Goal: Find contact information: Find contact information

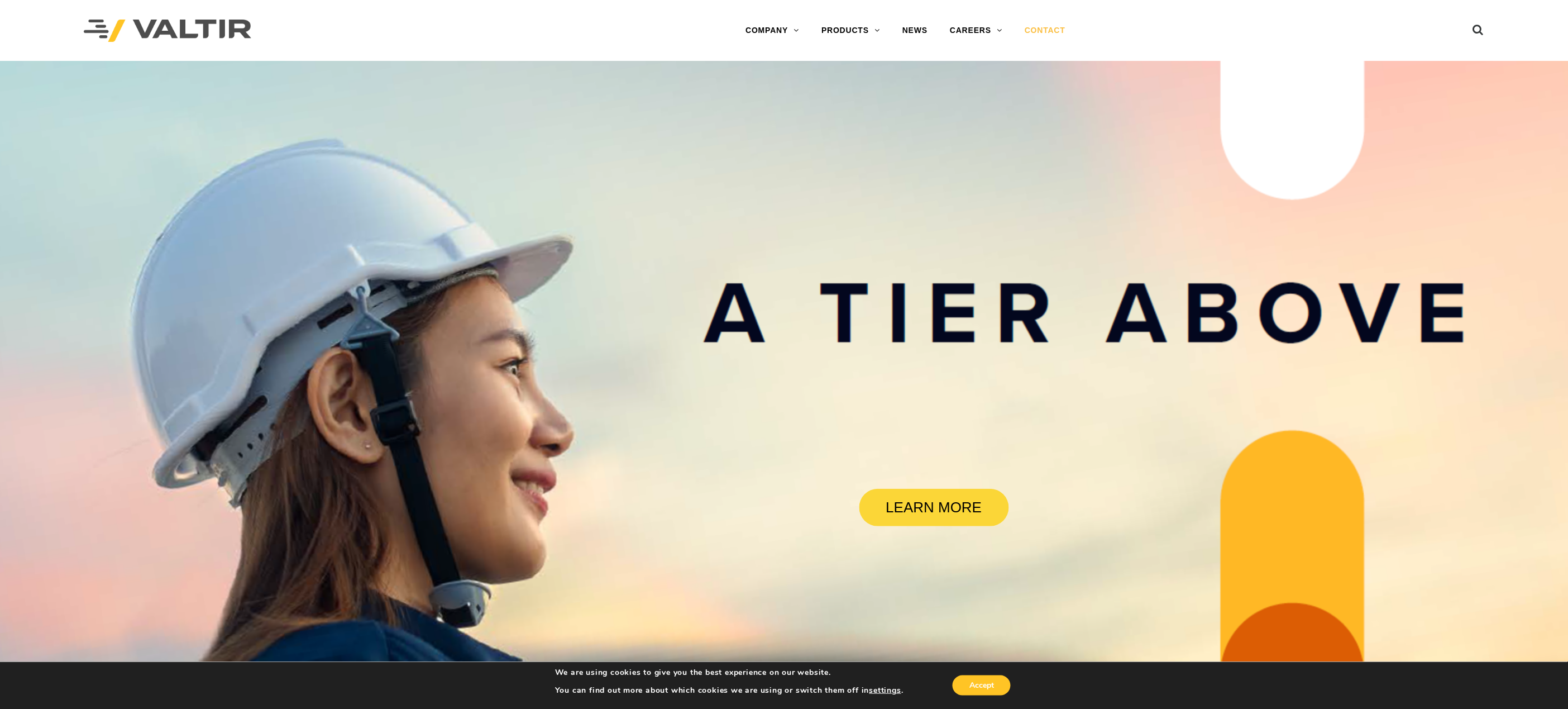
click at [1034, 32] on link "CONTACT" at bounding box center [1045, 30] width 63 height 23
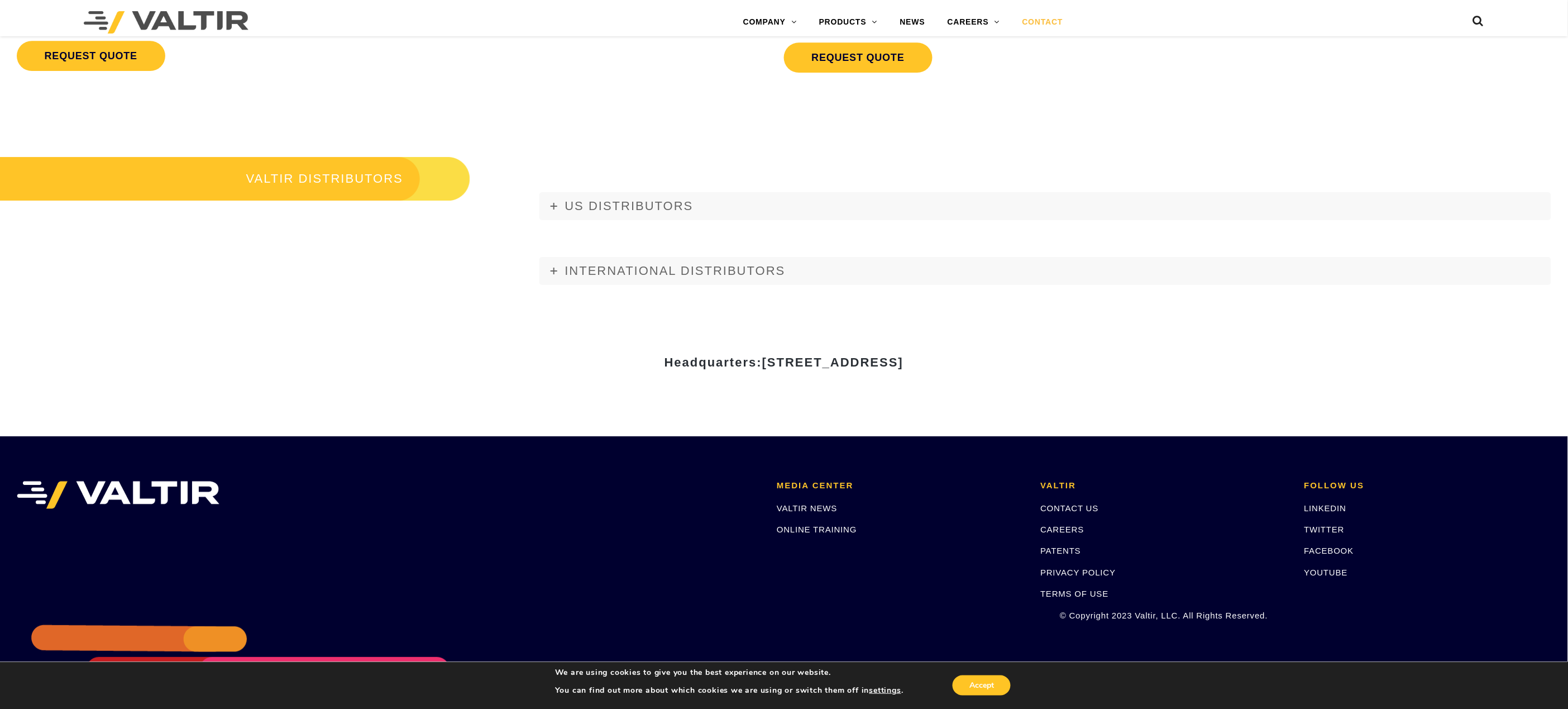
scroll to position [1512, 0]
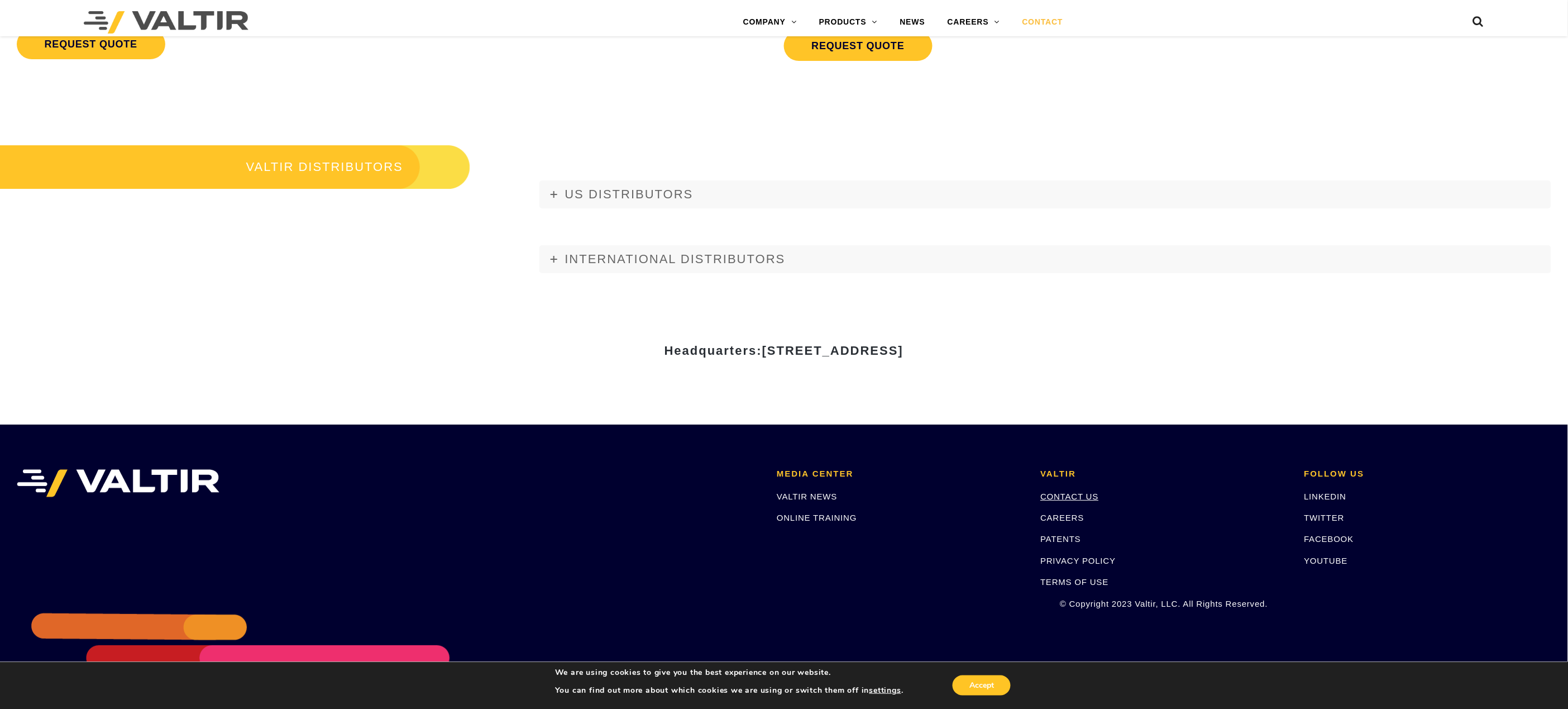
click at [1054, 494] on link "CONTACT US" at bounding box center [1069, 496] width 58 height 10
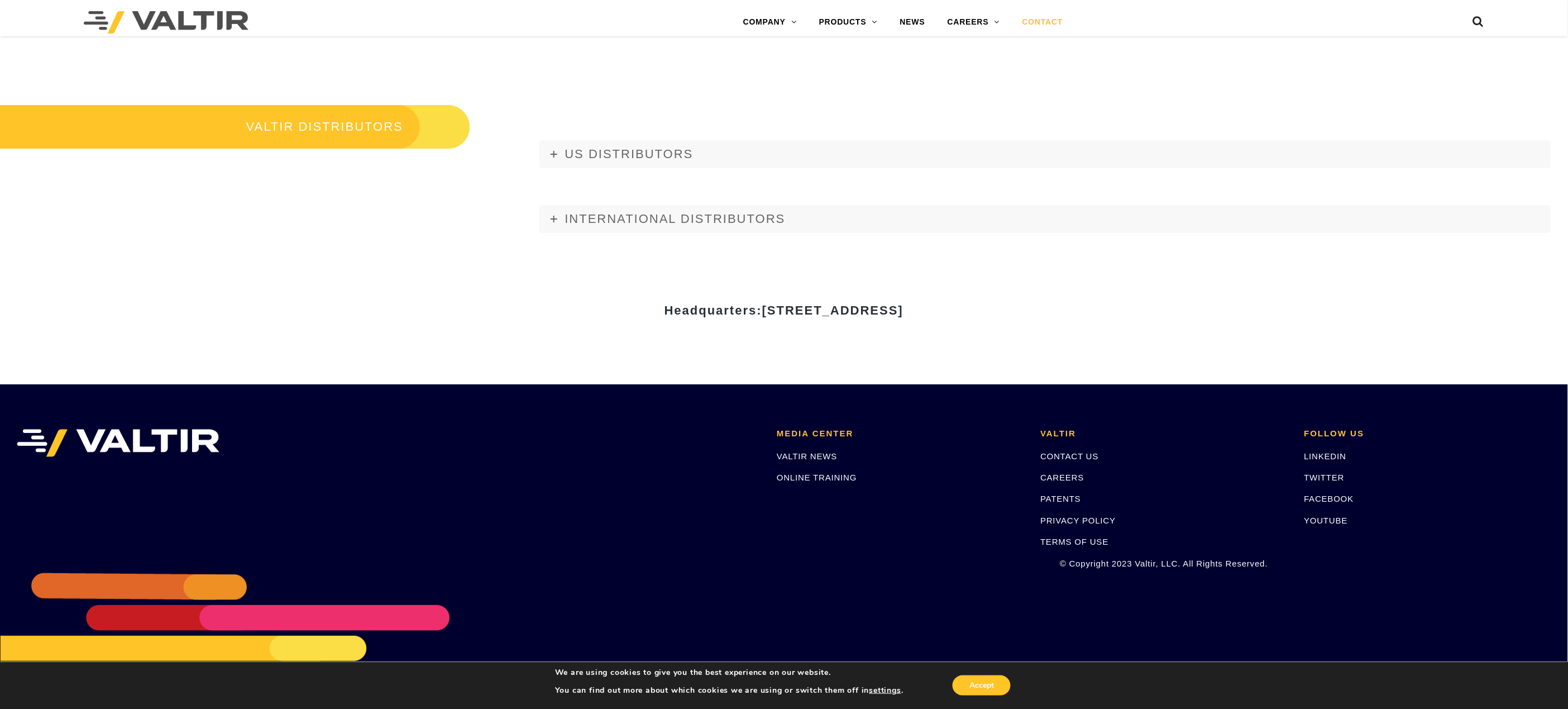
scroll to position [1562, 0]
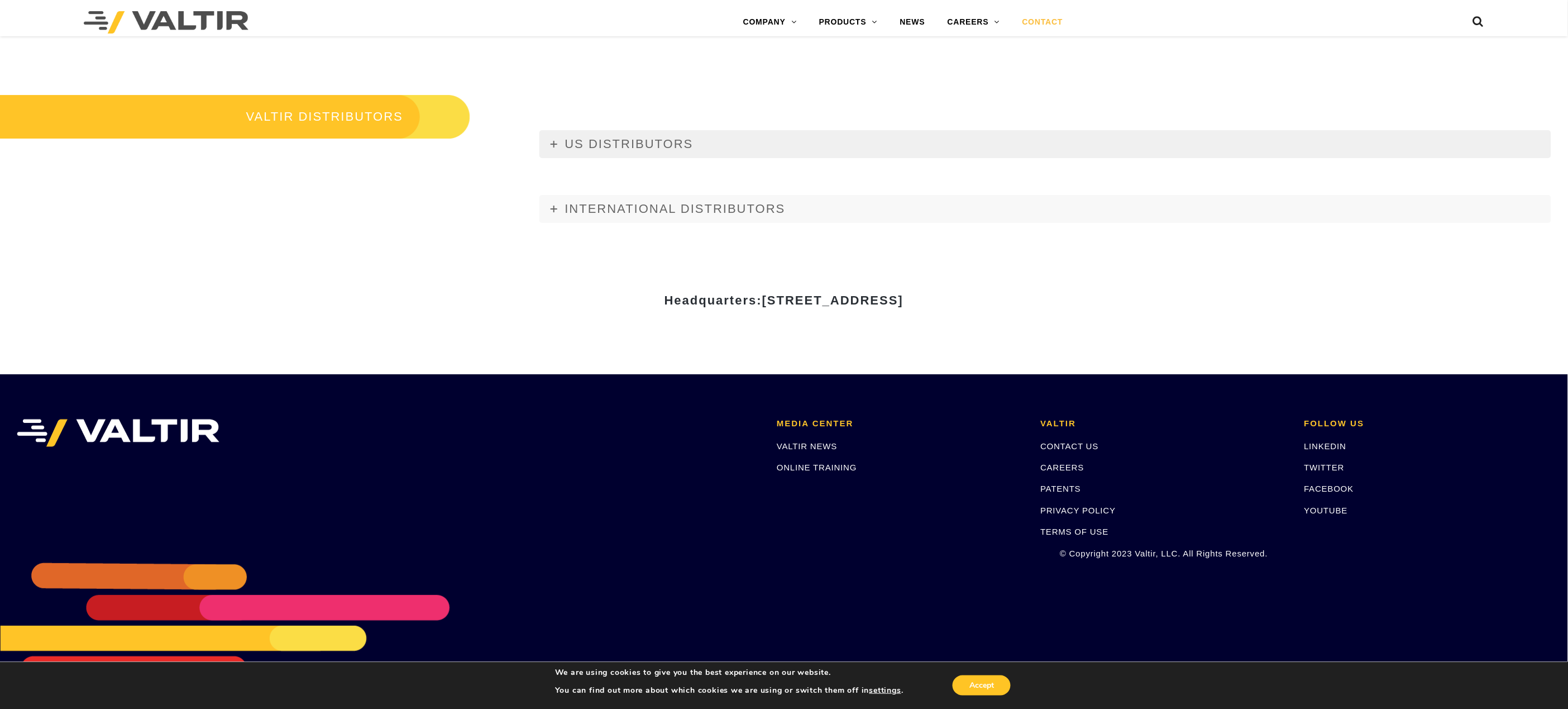
click at [604, 139] on span "US DISTRIBUTORS" at bounding box center [629, 144] width 128 height 14
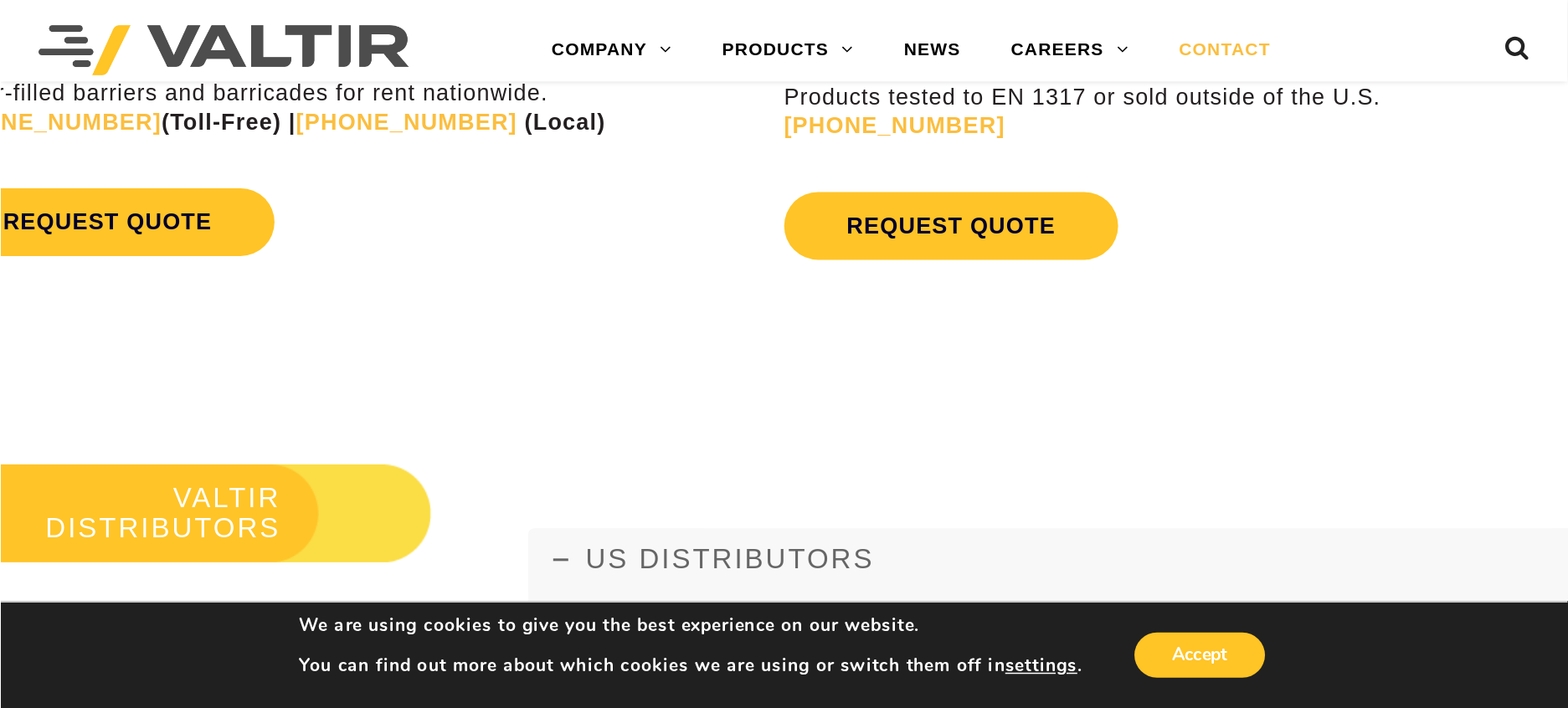
scroll to position [1891, 0]
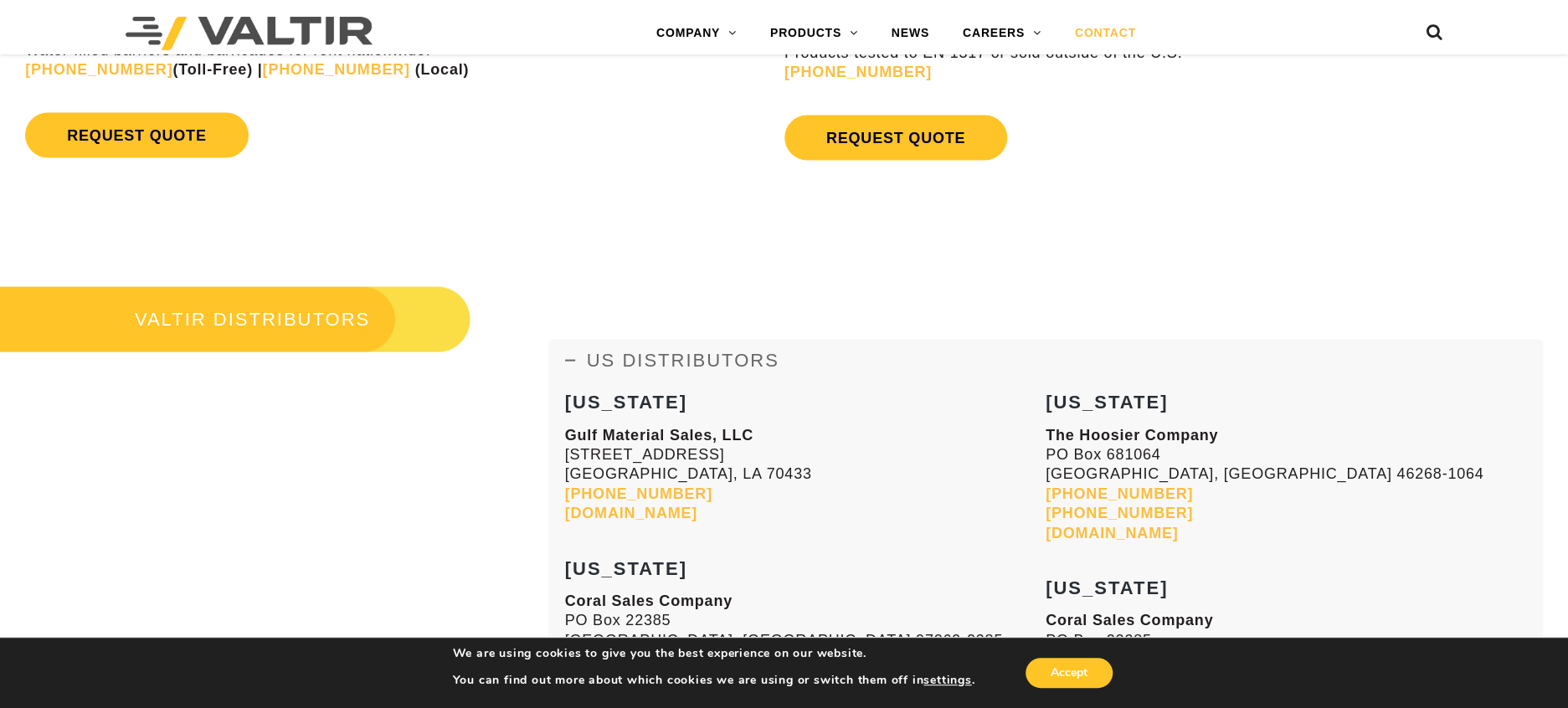
click at [1088, 535] on link "[DOMAIN_NAME]" at bounding box center [1112, 532] width 132 height 16
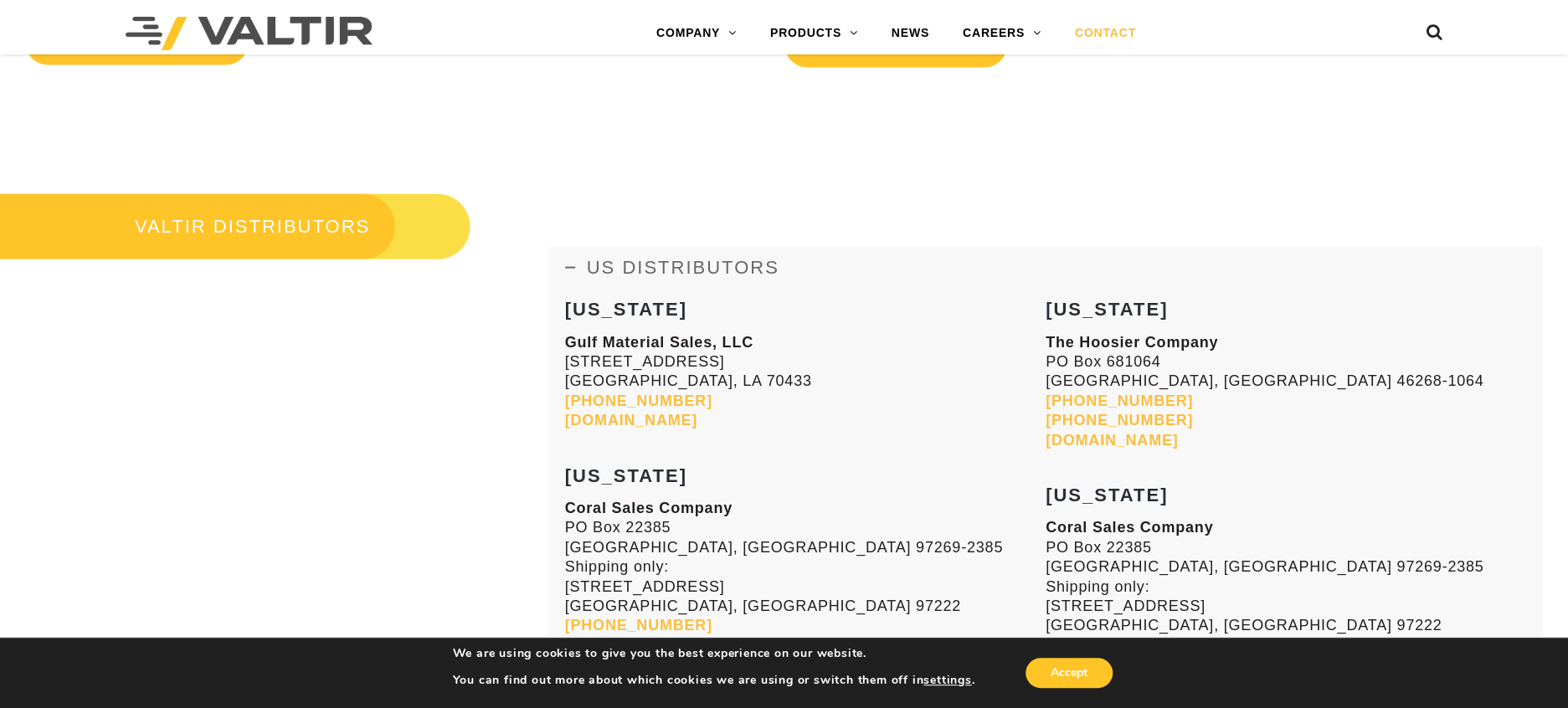
scroll to position [2035, 0]
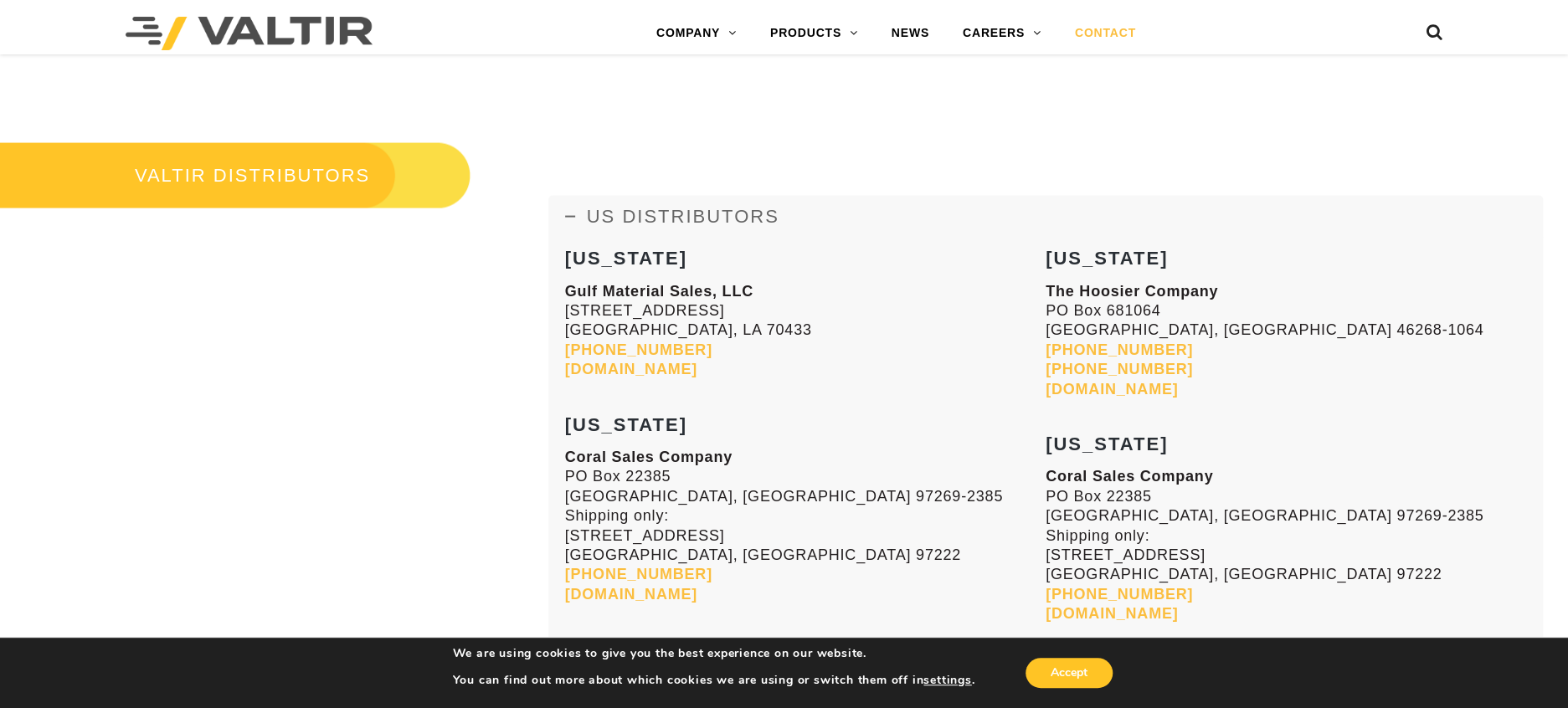
click at [1094, 29] on link "CONTACT" at bounding box center [1106, 33] width 95 height 34
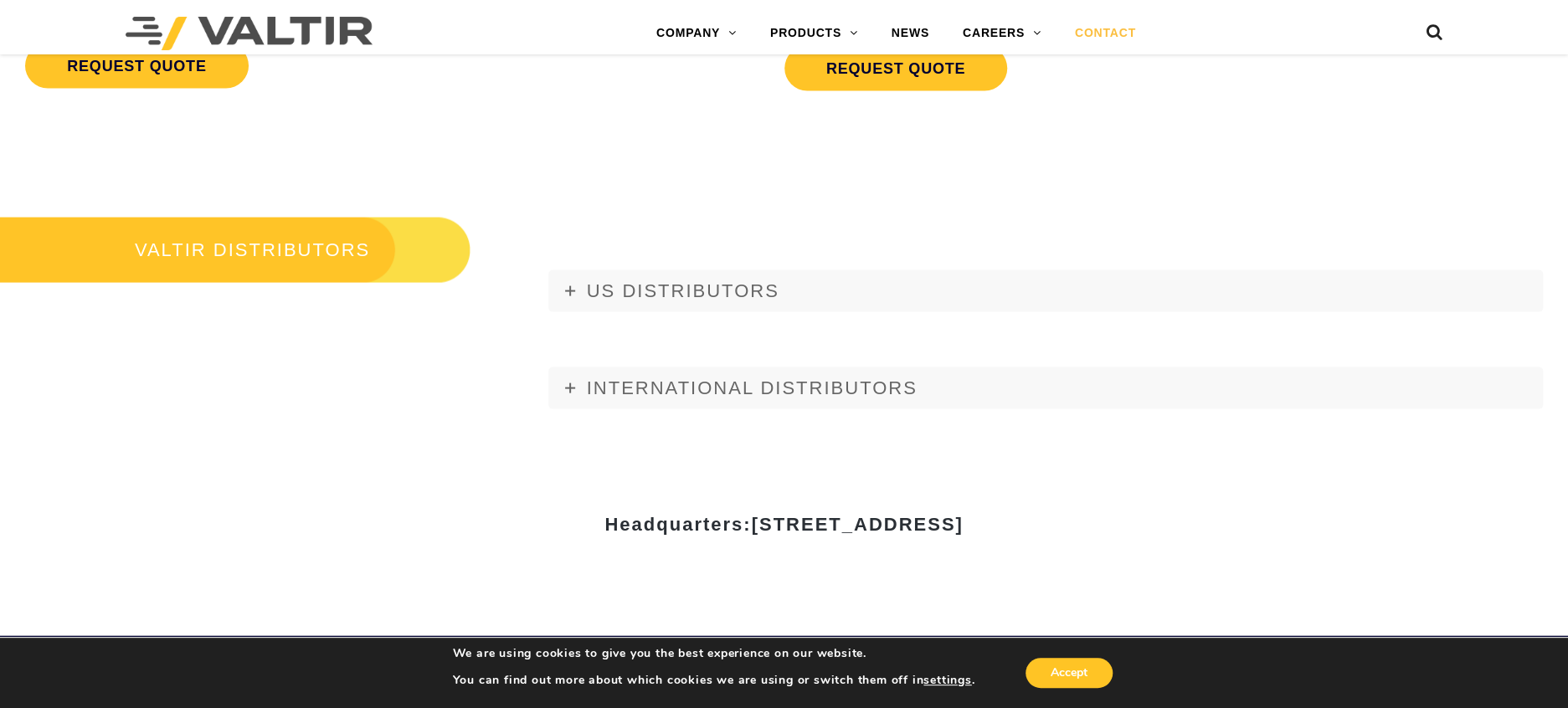
scroll to position [1943, 0]
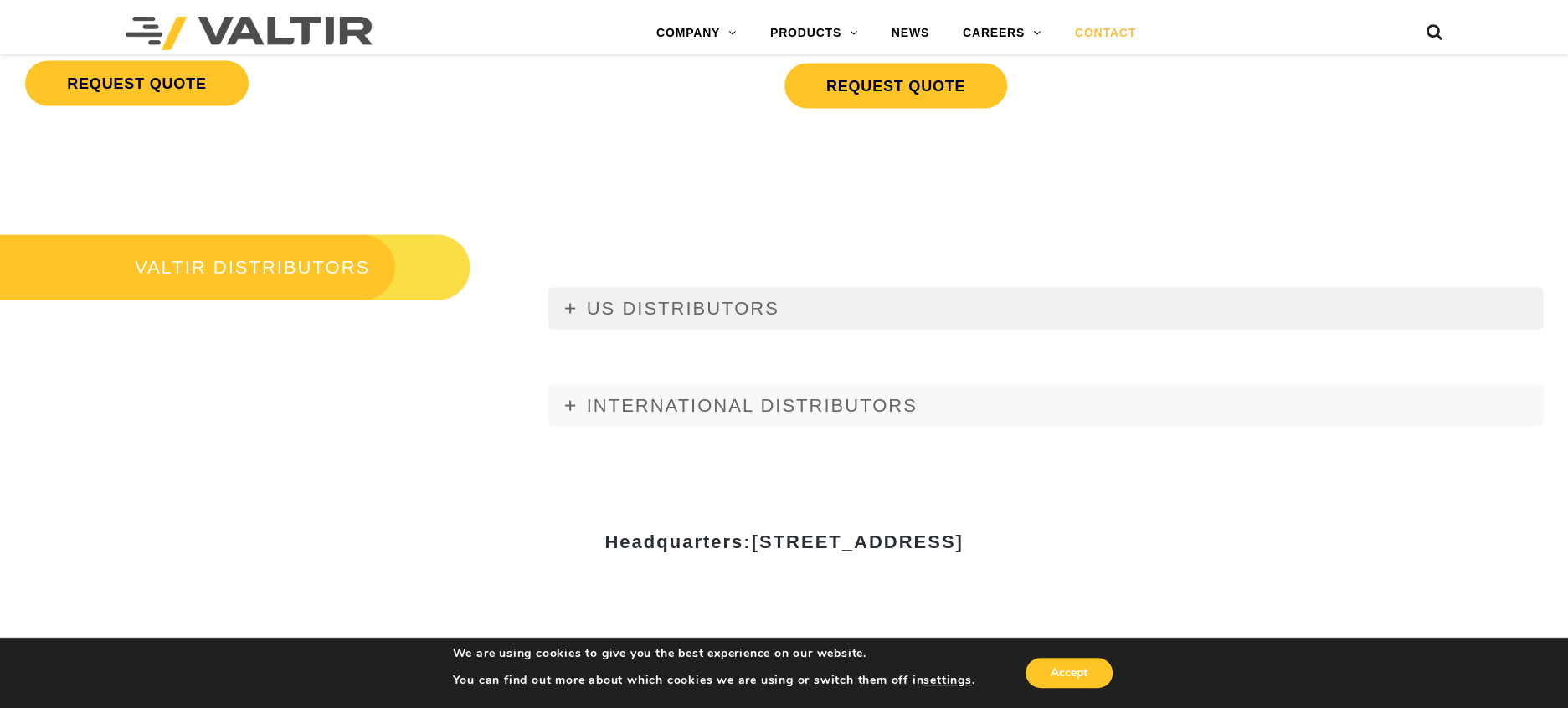
click at [639, 305] on span "US DISTRIBUTORS" at bounding box center [683, 308] width 193 height 21
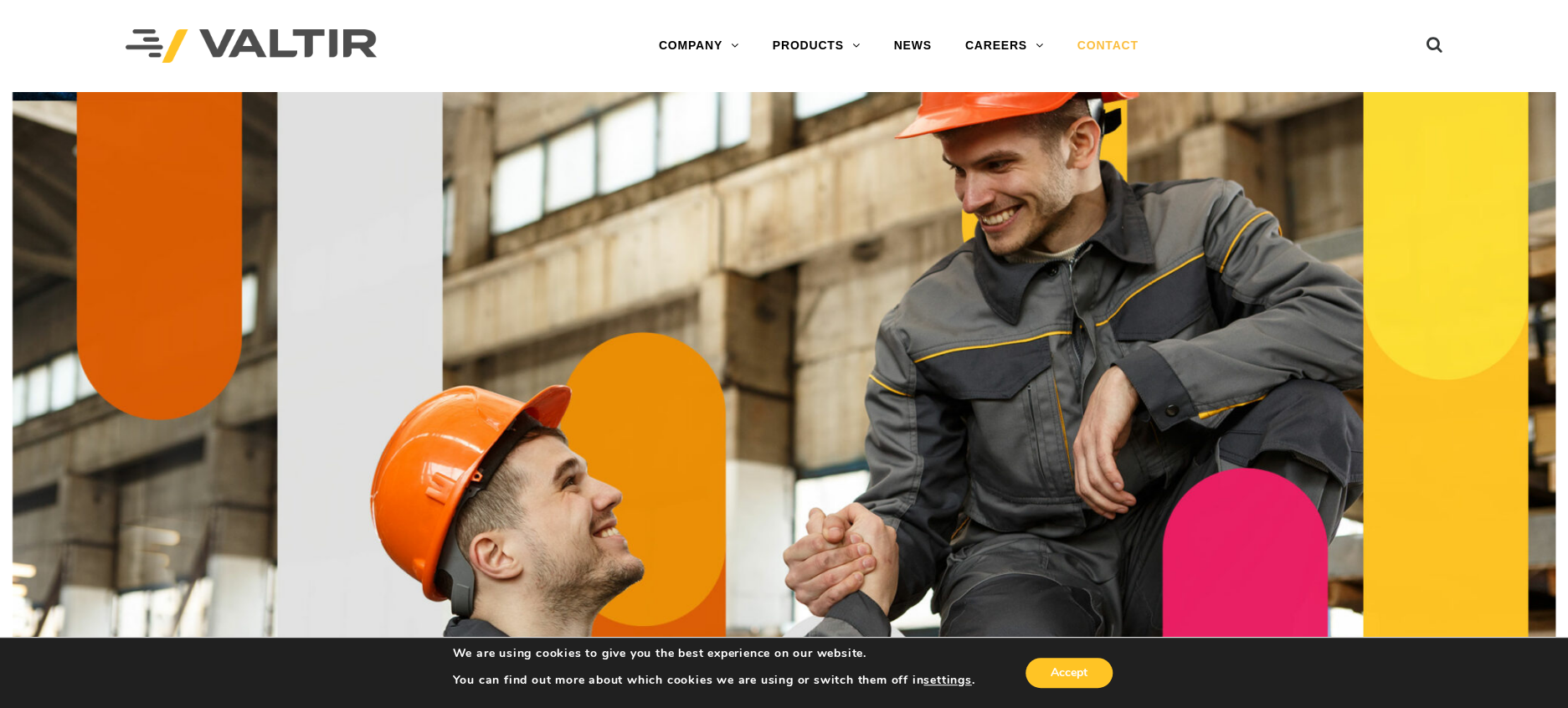
click at [1105, 42] on link "CONTACT" at bounding box center [1108, 46] width 95 height 34
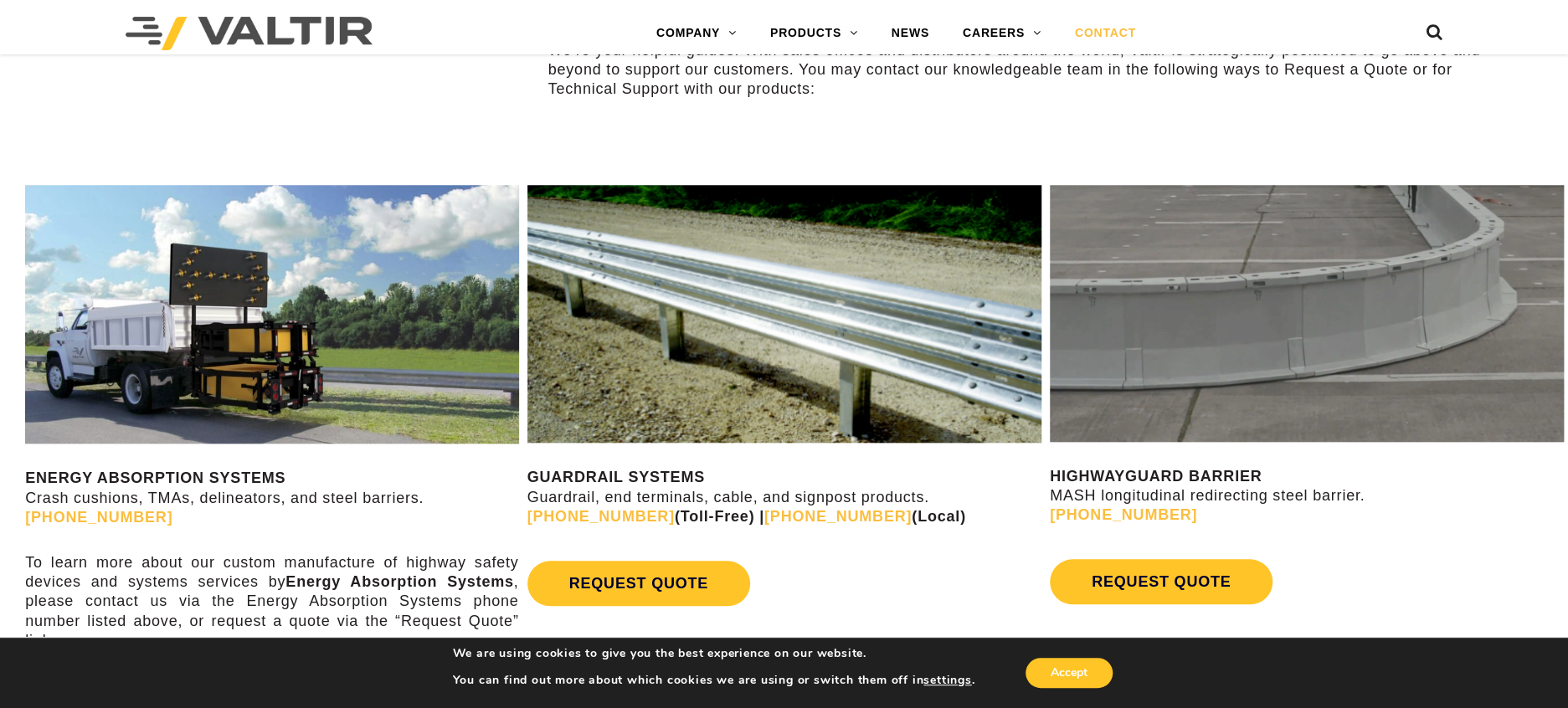
scroll to position [841, 0]
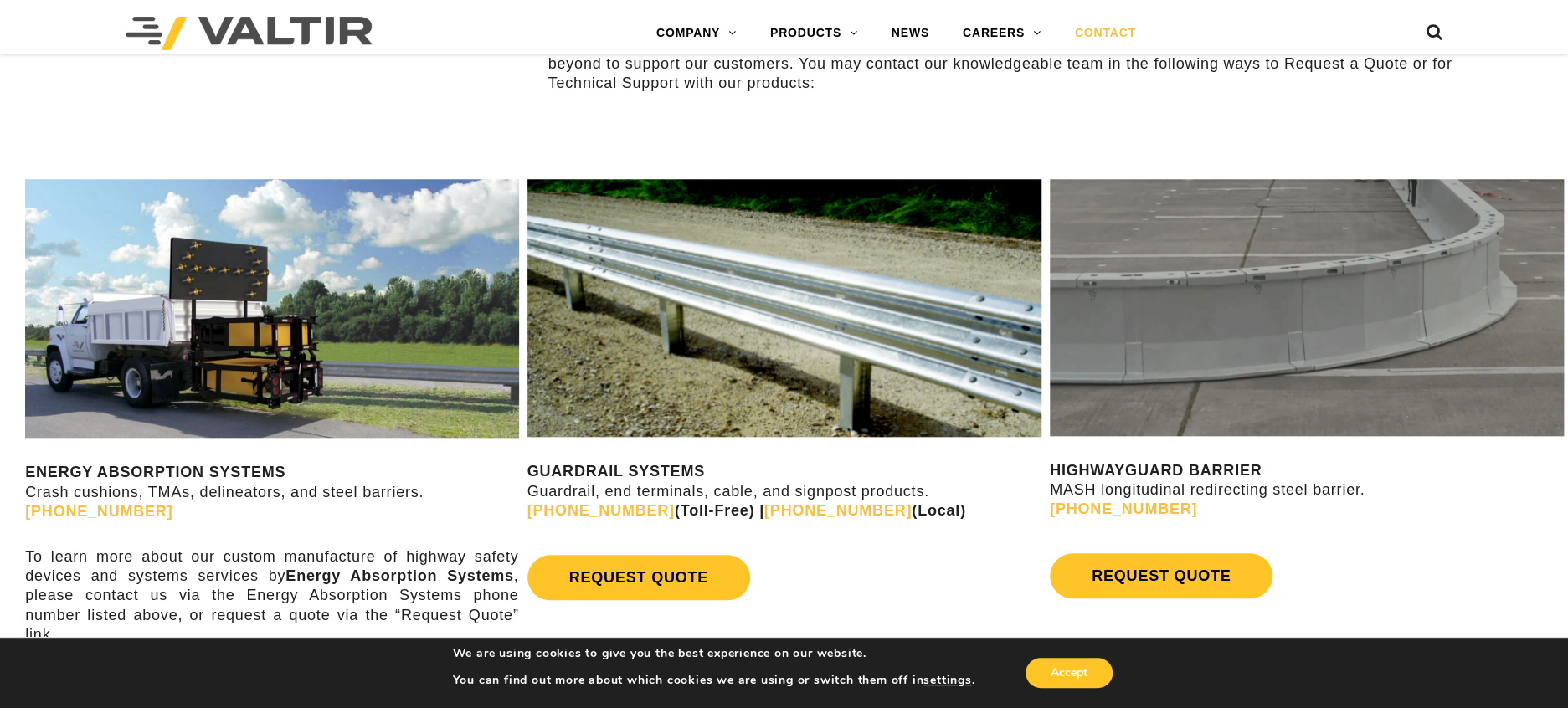
click at [830, 394] on img at bounding box center [784, 307] width 514 height 258
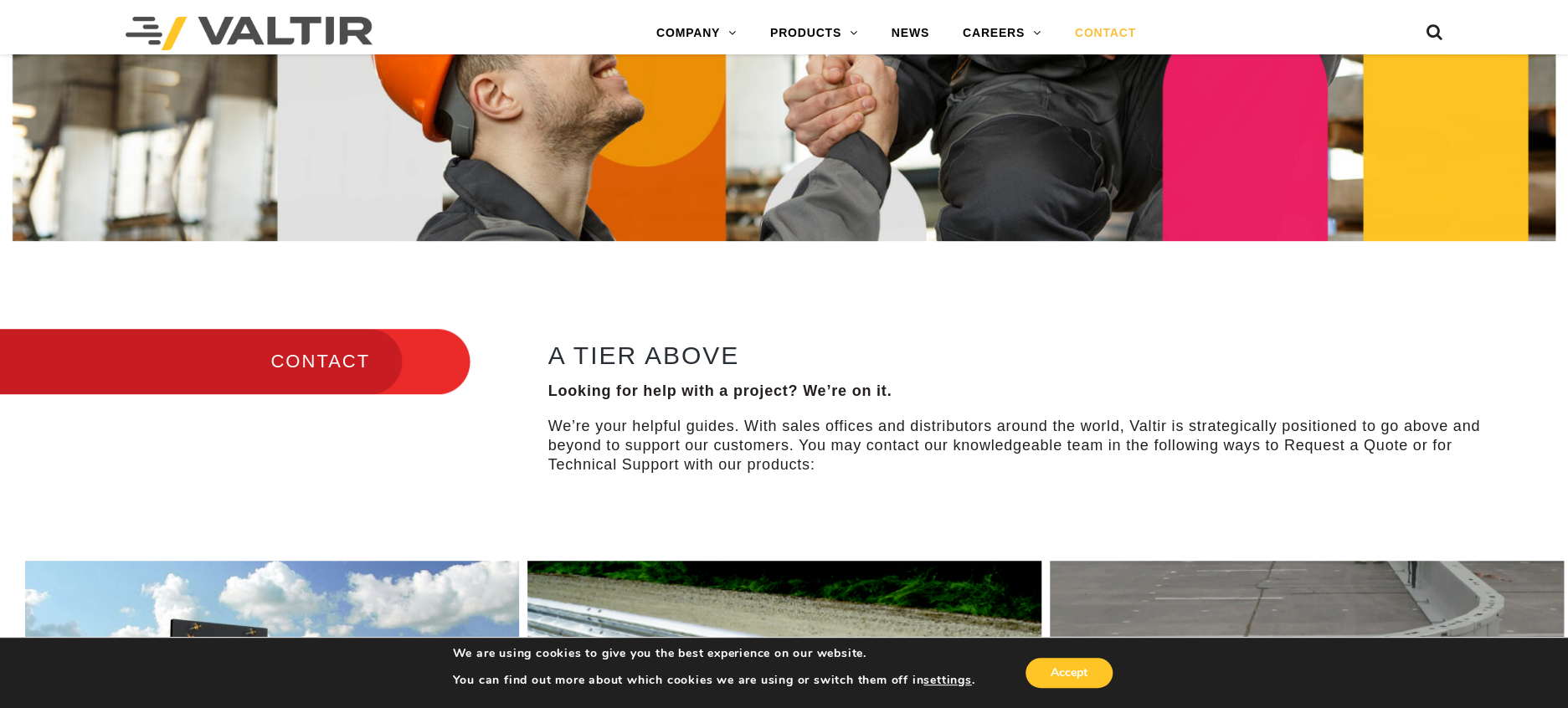
scroll to position [506, 0]
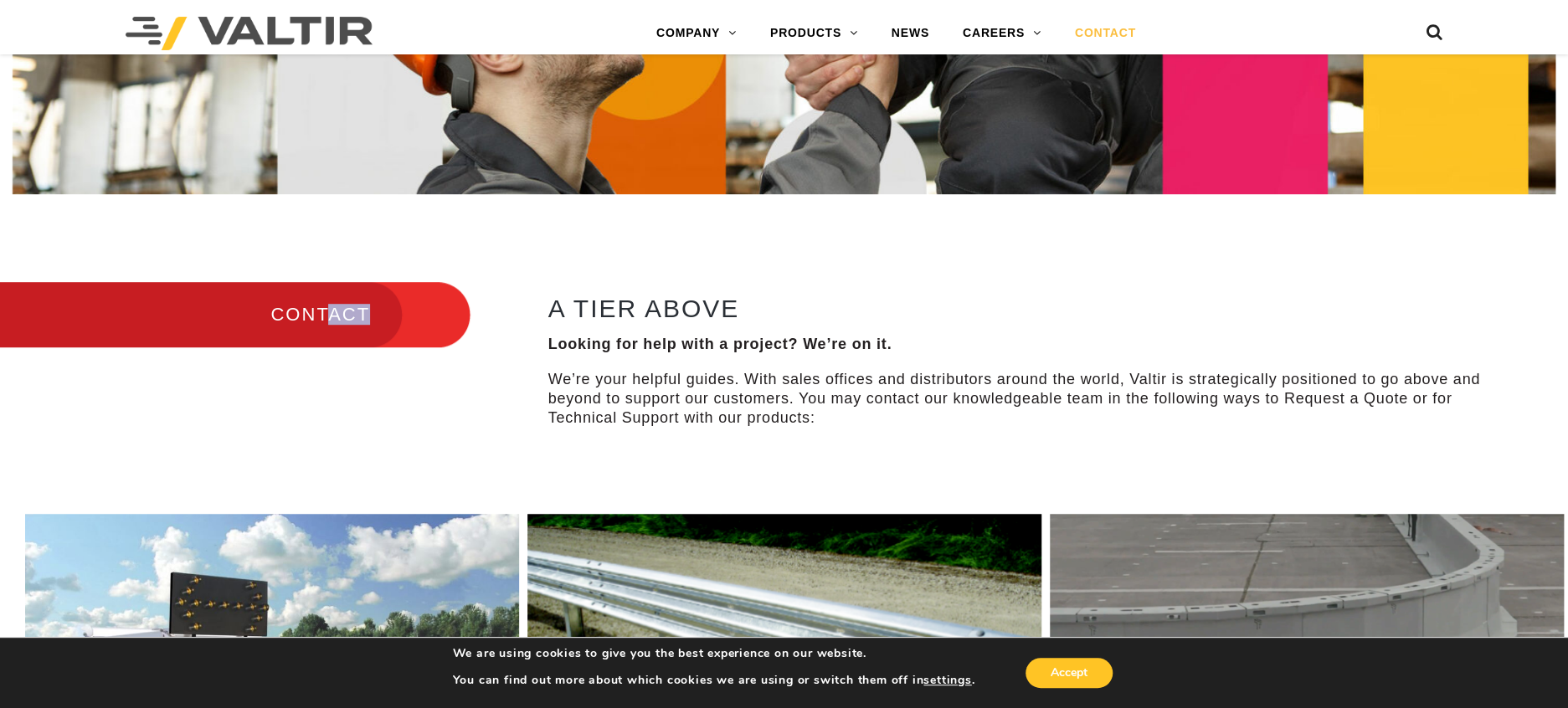
drag, startPoint x: 366, startPoint y: 296, endPoint x: 324, endPoint y: 310, distance: 44.3
click at [324, 310] on h3 "CONTACT" at bounding box center [235, 314] width 471 height 70
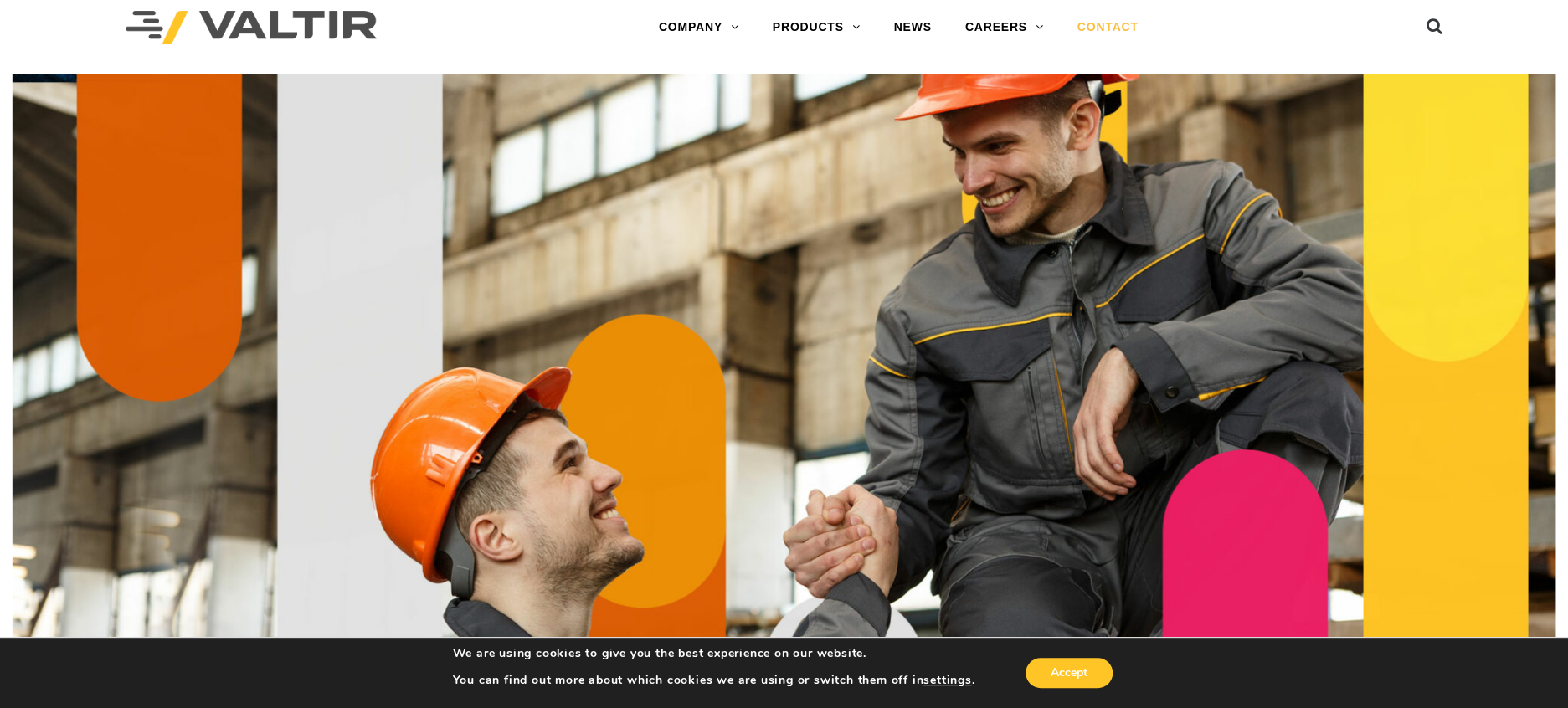
scroll to position [0, 0]
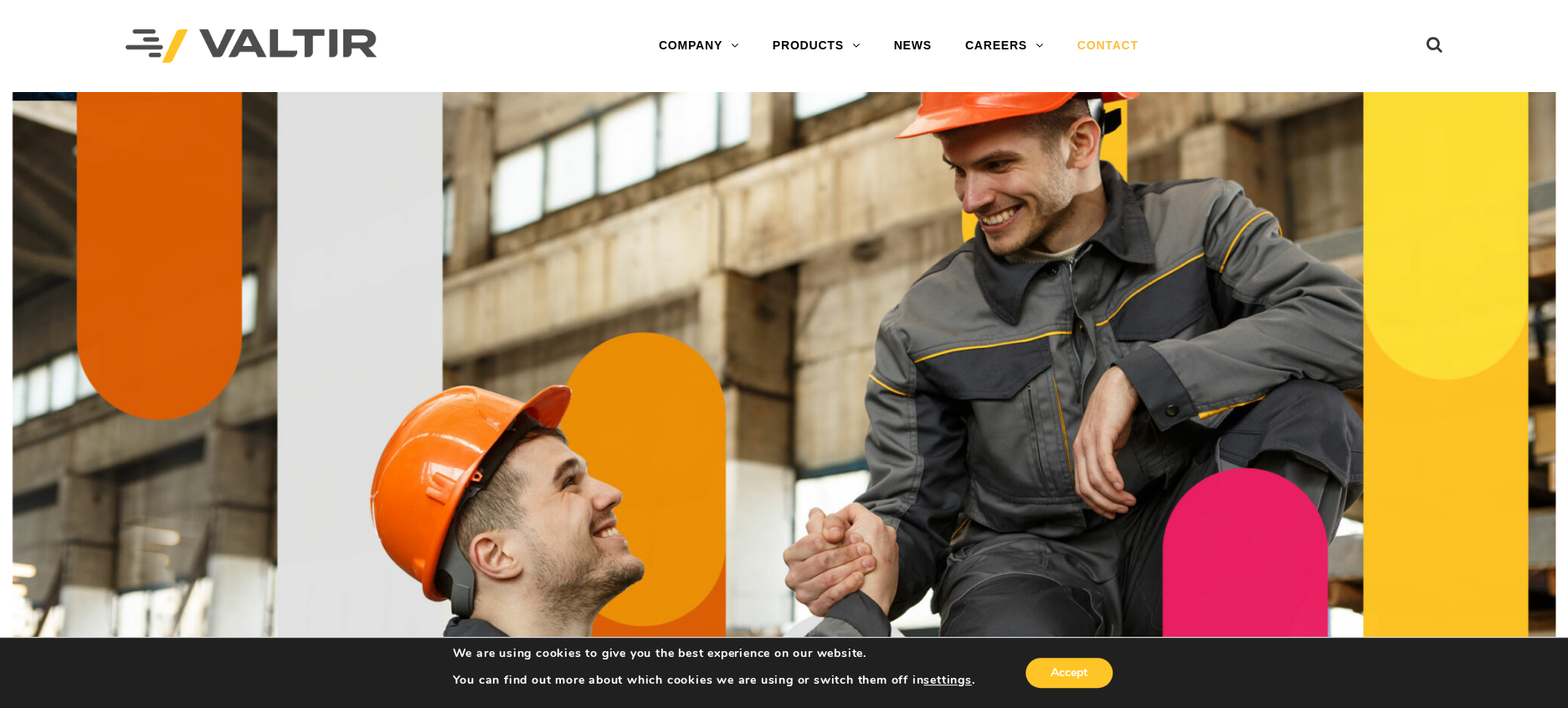
click at [1106, 45] on link "CONTACT" at bounding box center [1108, 46] width 95 height 34
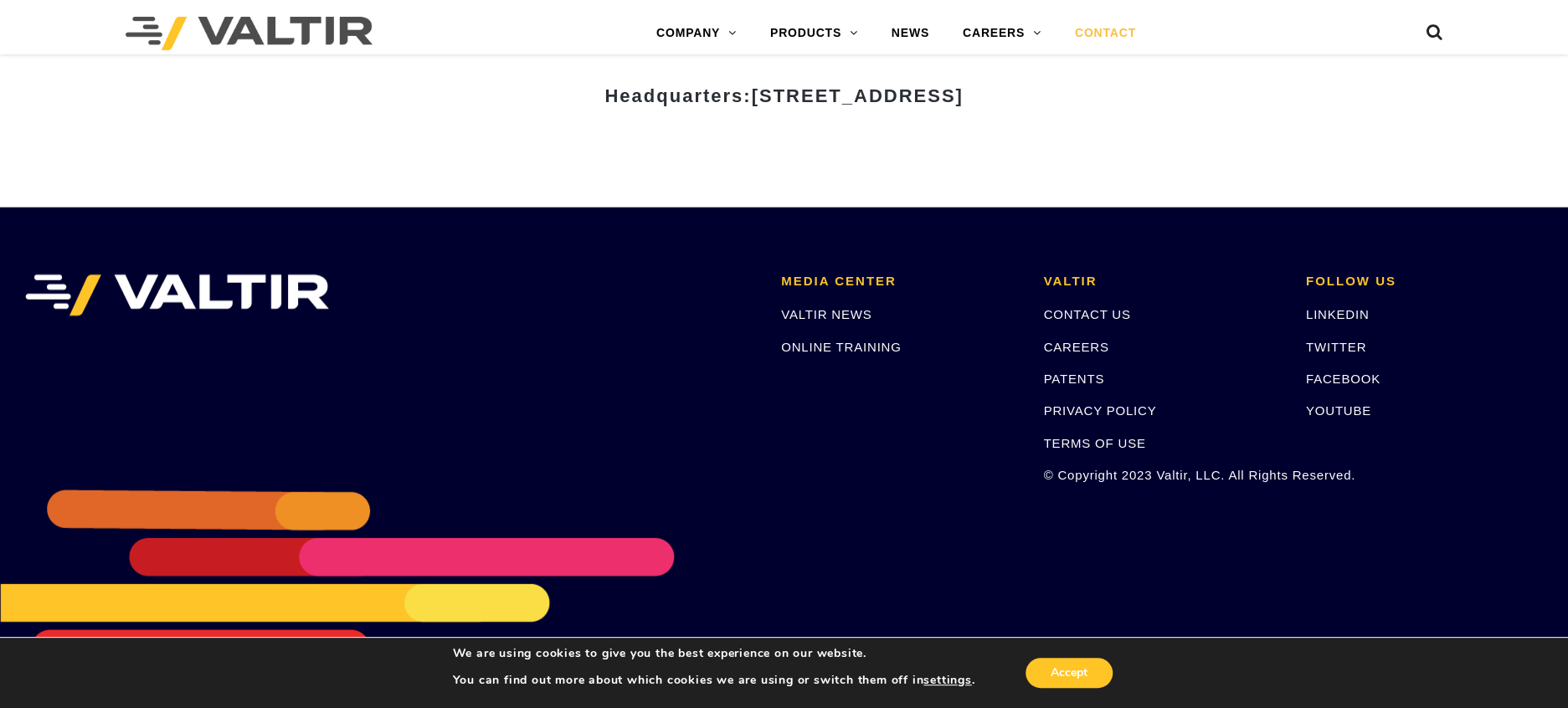
scroll to position [2390, 0]
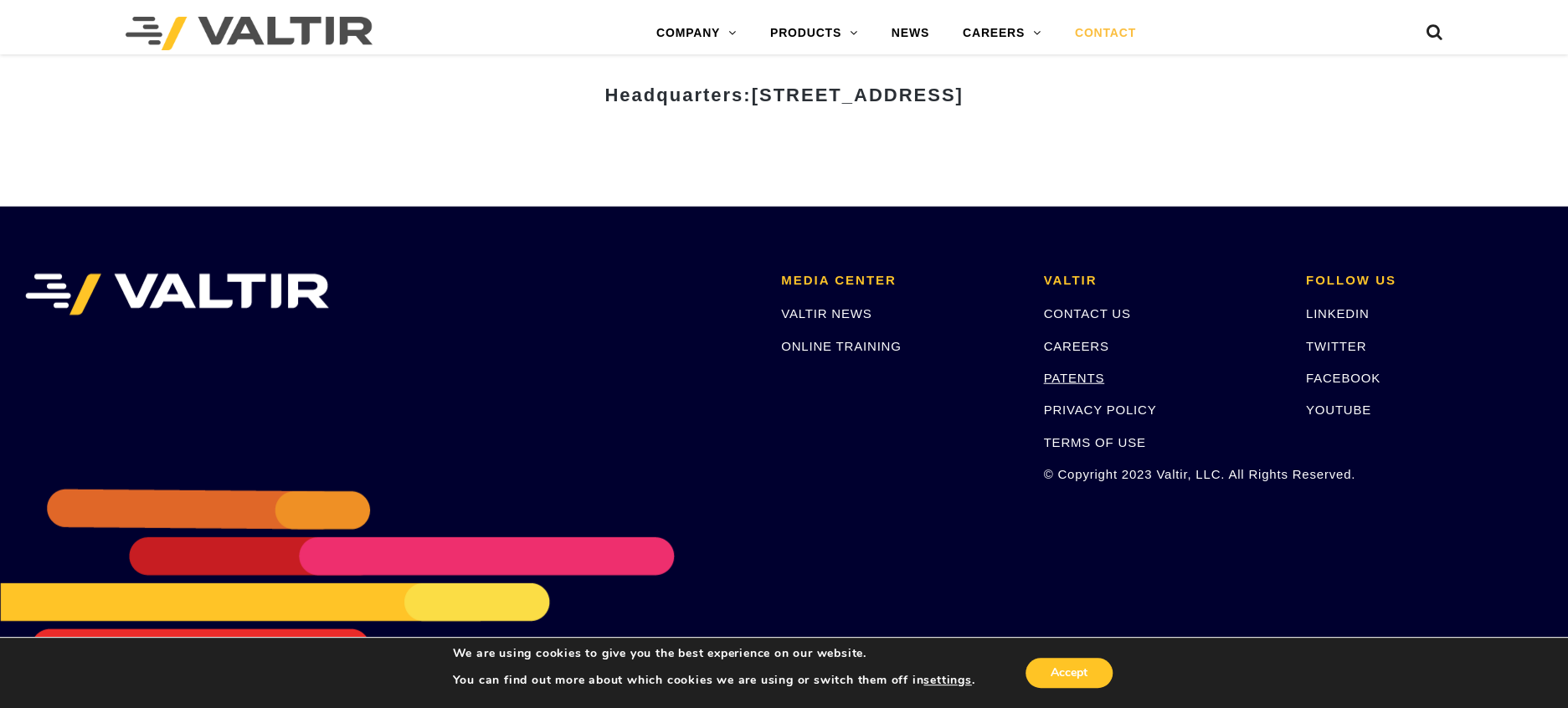
click at [1070, 378] on link "PATENTS" at bounding box center [1073, 378] width 61 height 15
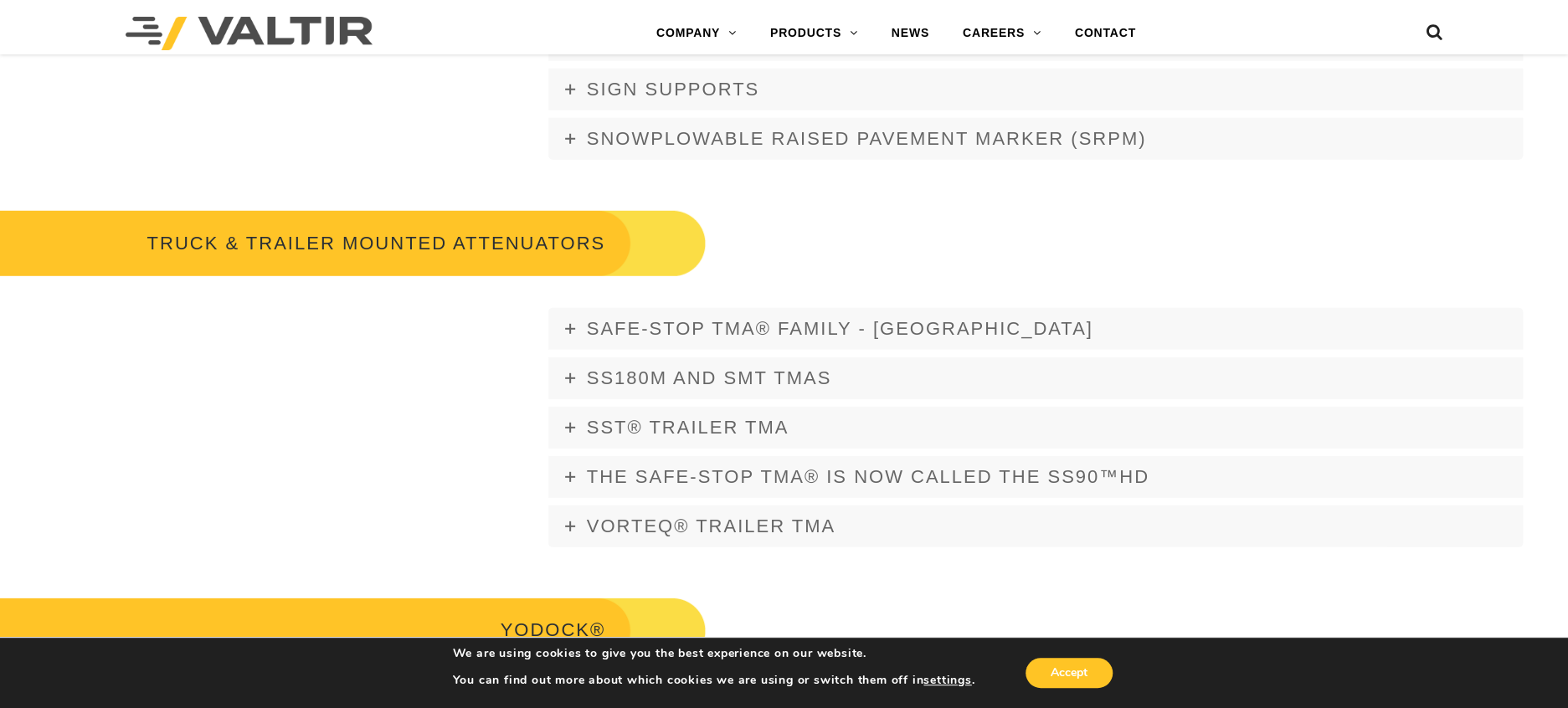
scroll to position [2720, 0]
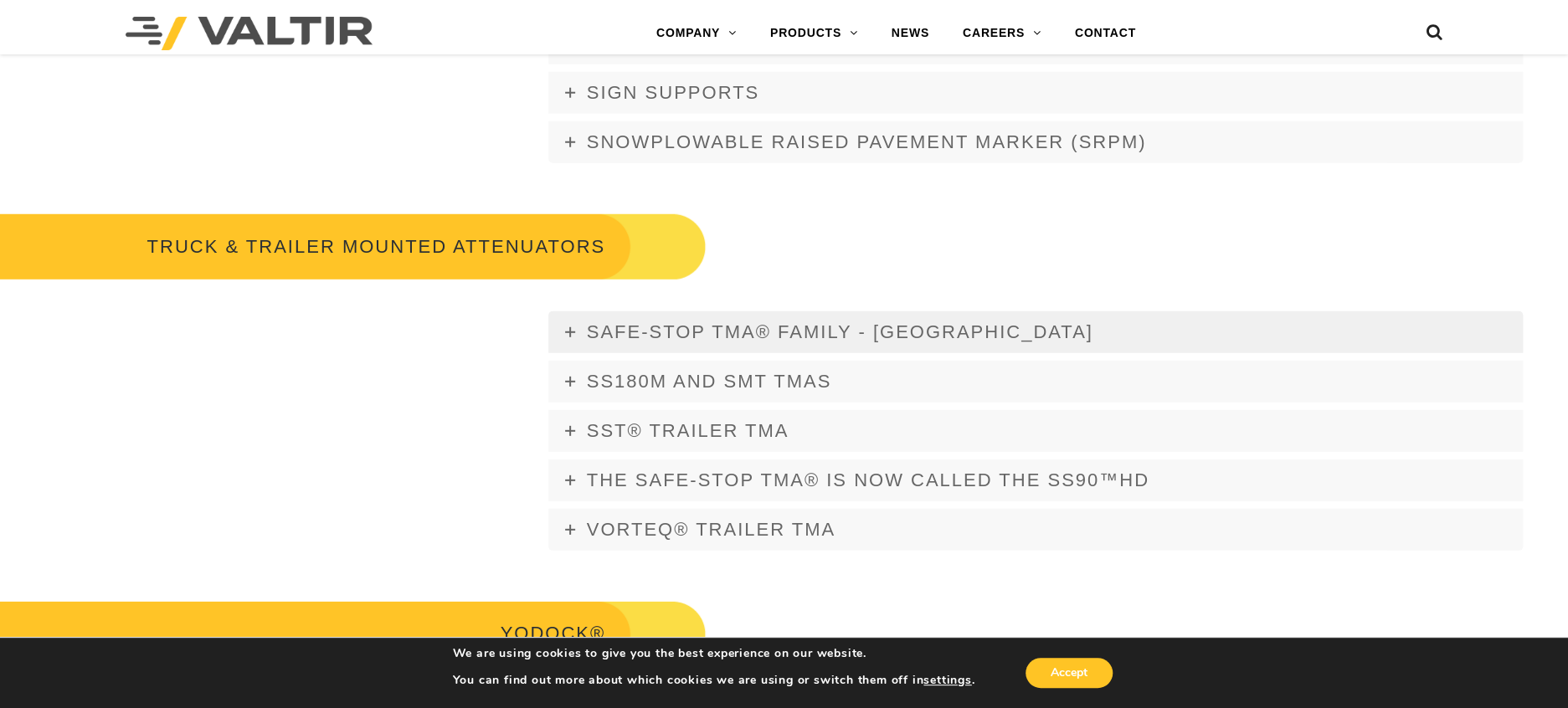
click at [653, 339] on span "Safe-Stop TMA® FAMILY - USA" at bounding box center [840, 331] width 507 height 21
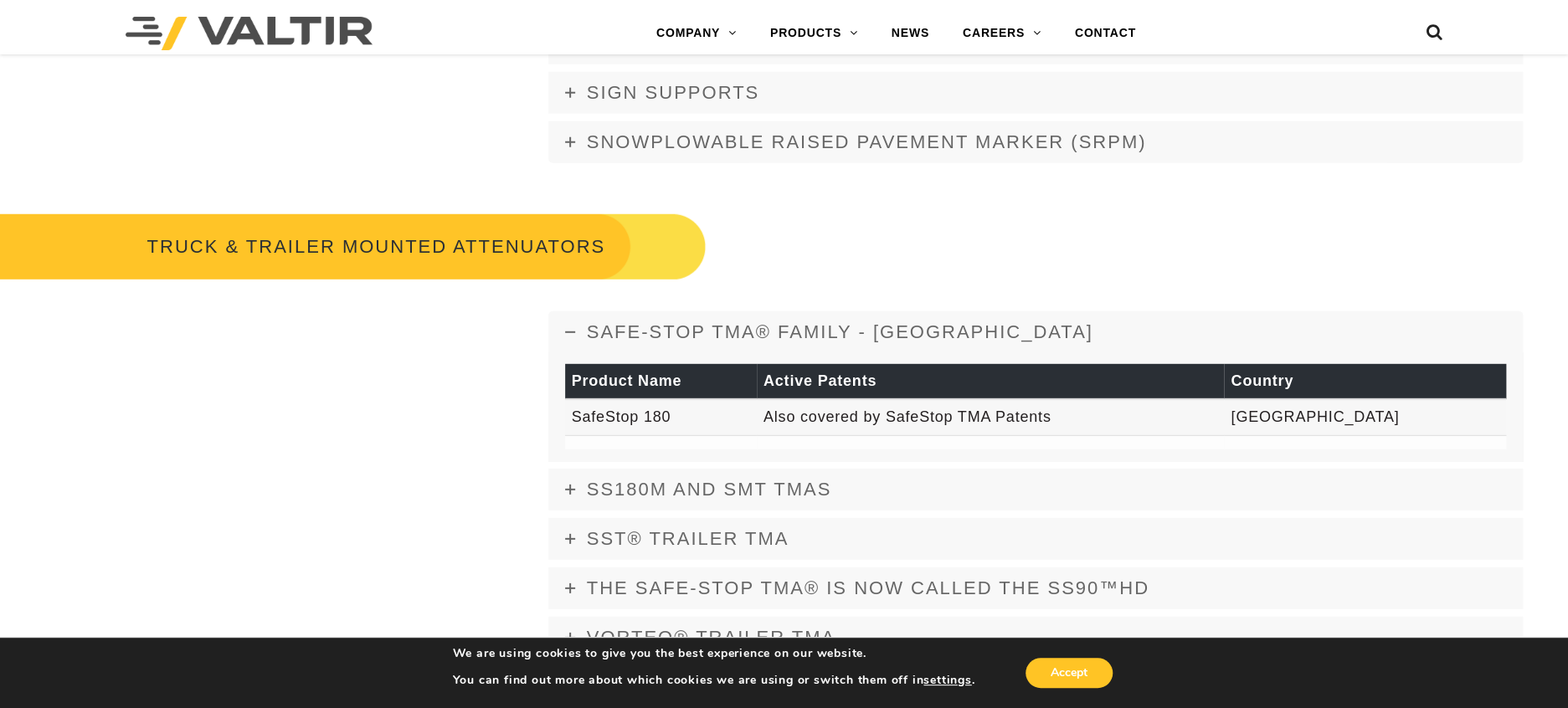
click at [631, 337] on span "Safe-Stop TMA® FAMILY - USA" at bounding box center [840, 331] width 507 height 21
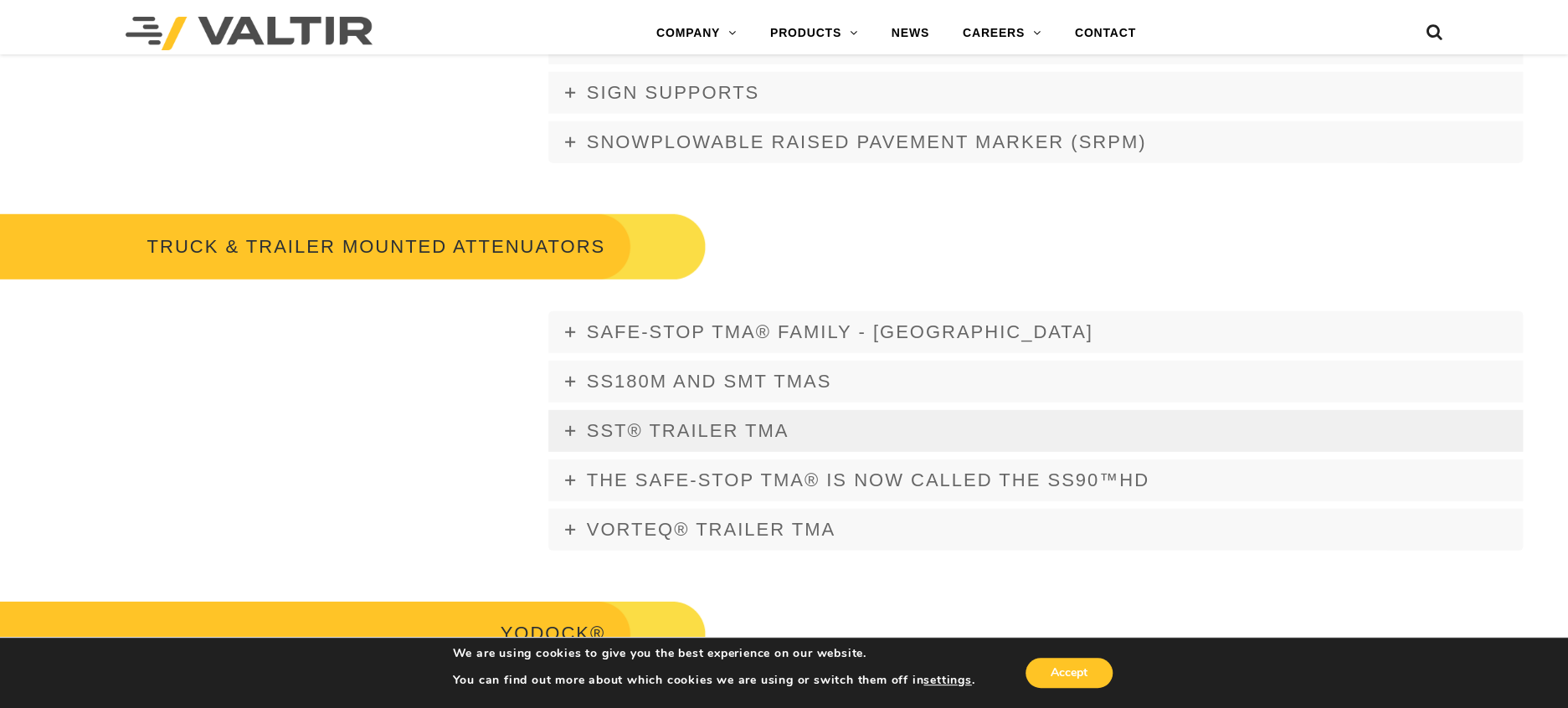
click at [595, 435] on span "SST® TRAILER TMA" at bounding box center [688, 431] width 203 height 21
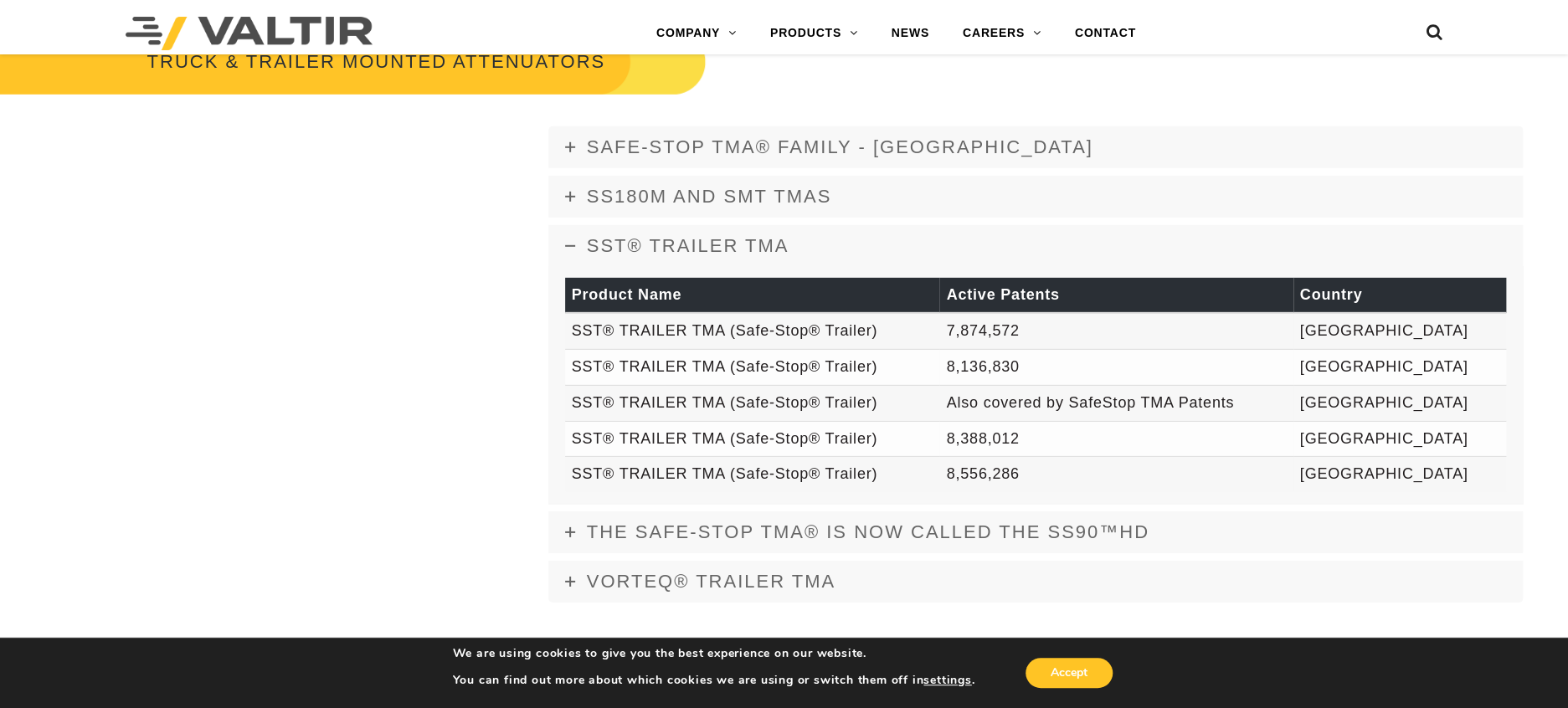
scroll to position [2907, 0]
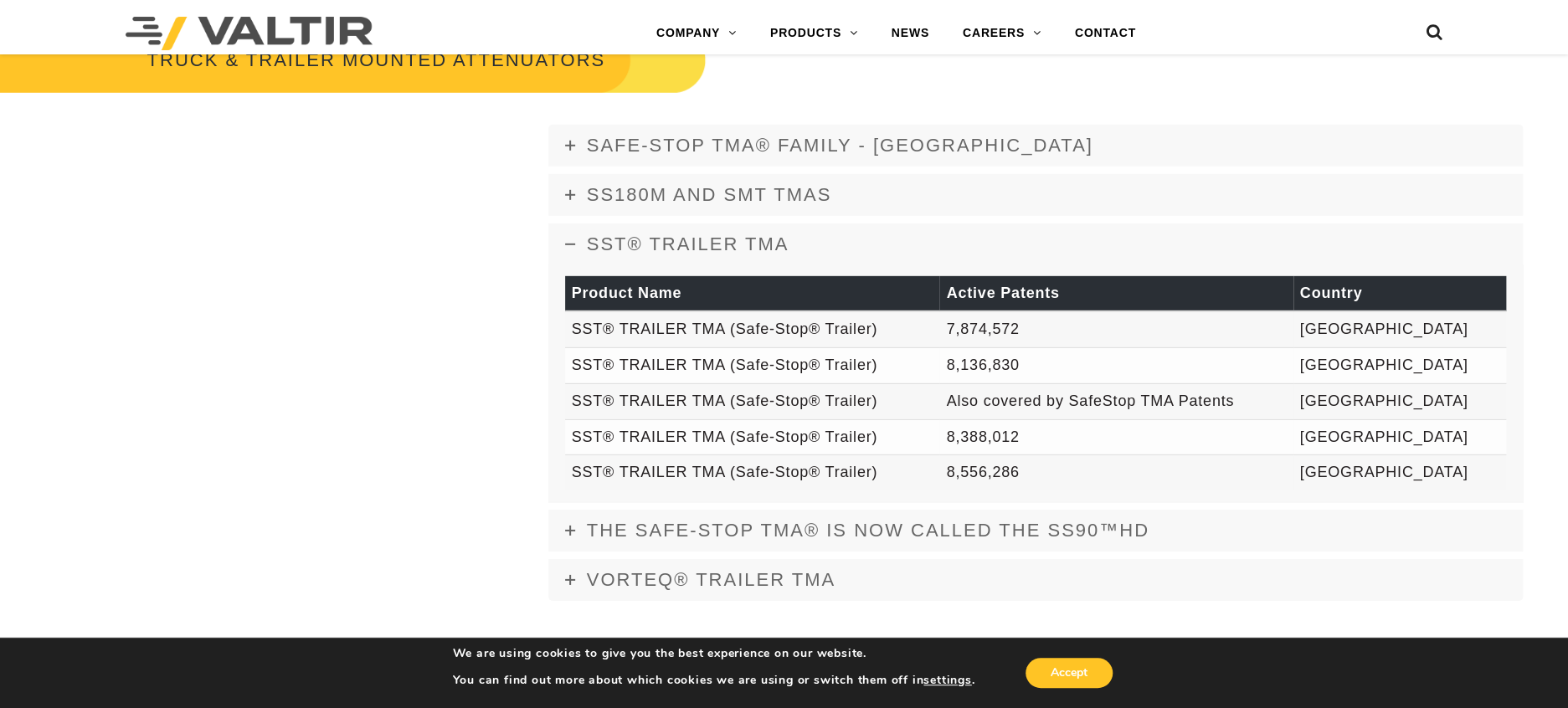
click at [623, 244] on span "SST® TRAILER TMA" at bounding box center [688, 244] width 203 height 21
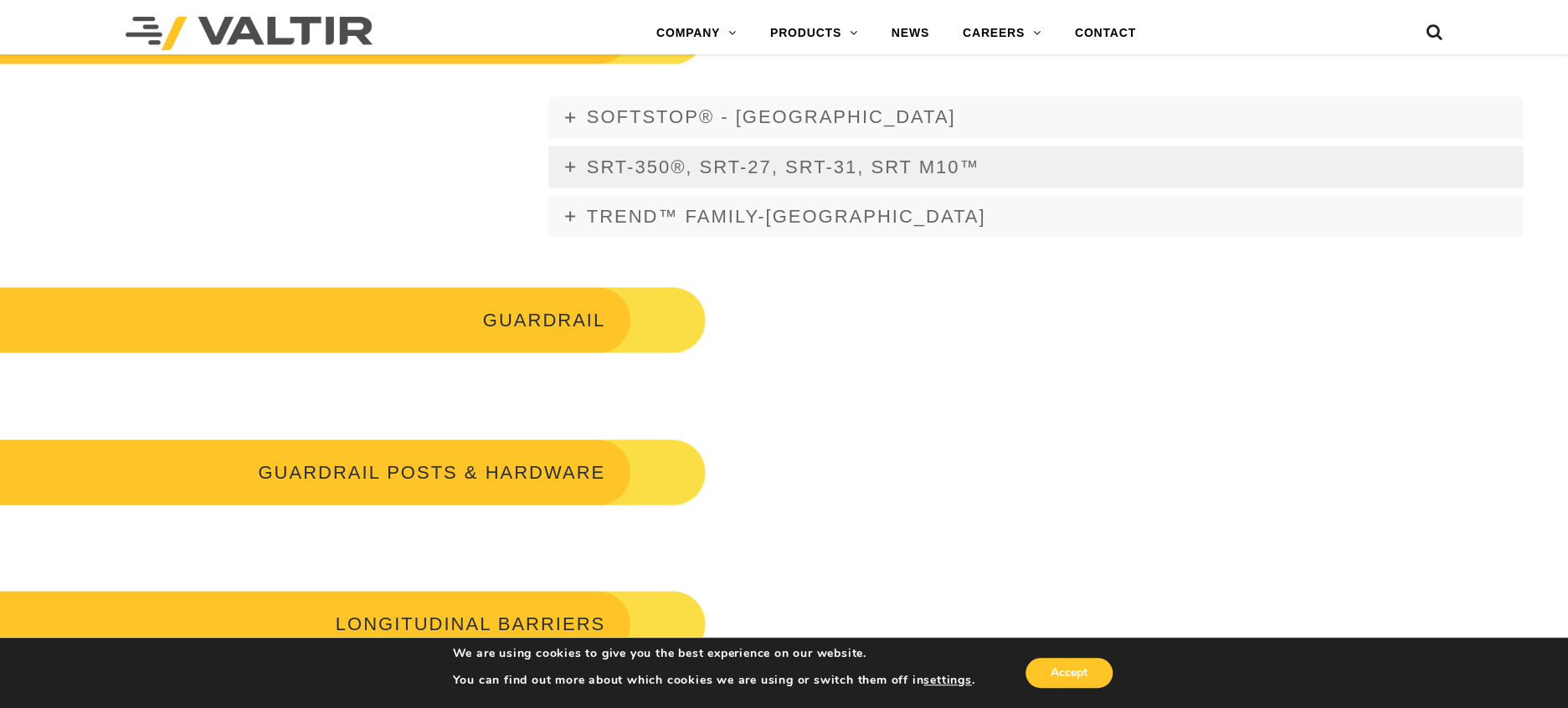
scroll to position [1765, 0]
click at [1094, 29] on link "CONTACT" at bounding box center [1106, 33] width 95 height 34
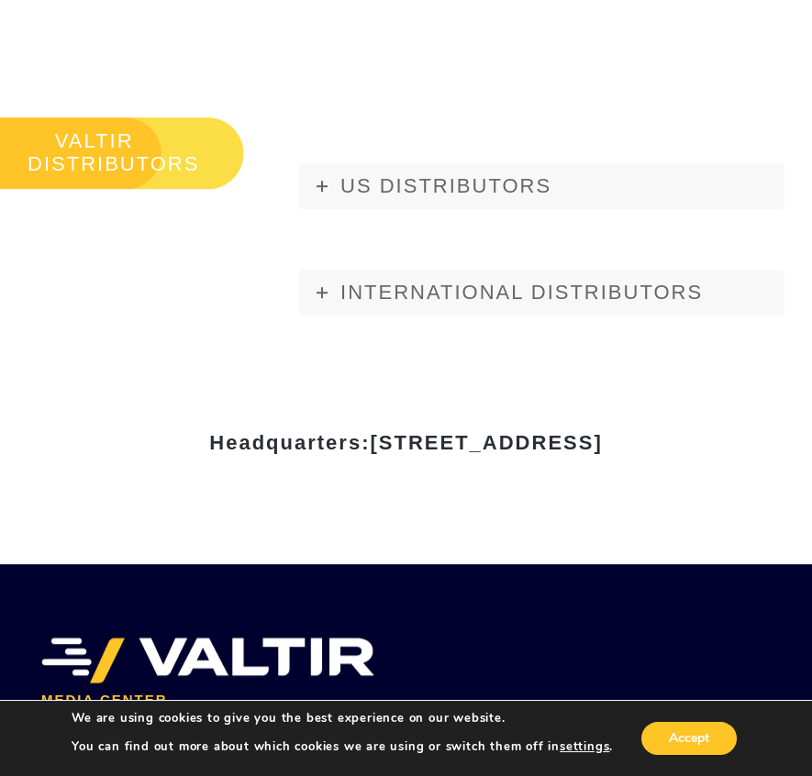
scroll to position [1966, 0]
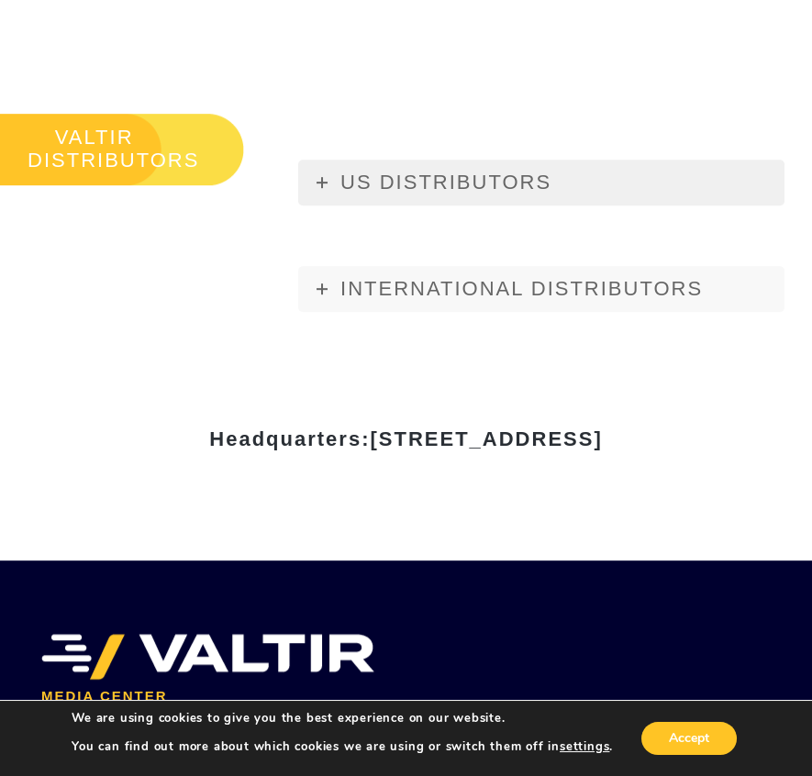
click at [415, 186] on span "US DISTRIBUTORS" at bounding box center [445, 182] width 211 height 23
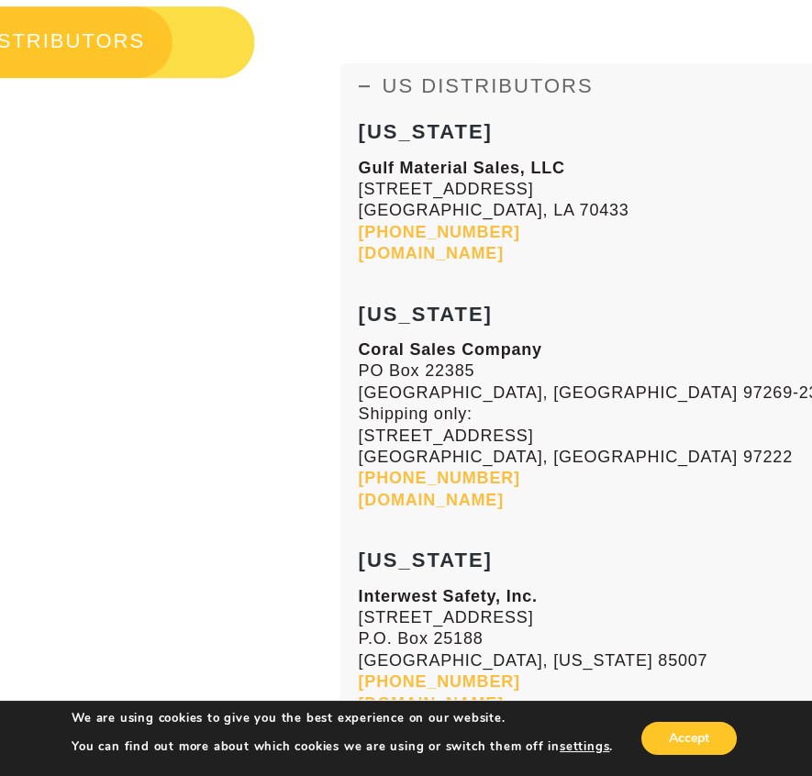
scroll to position [1995, 0]
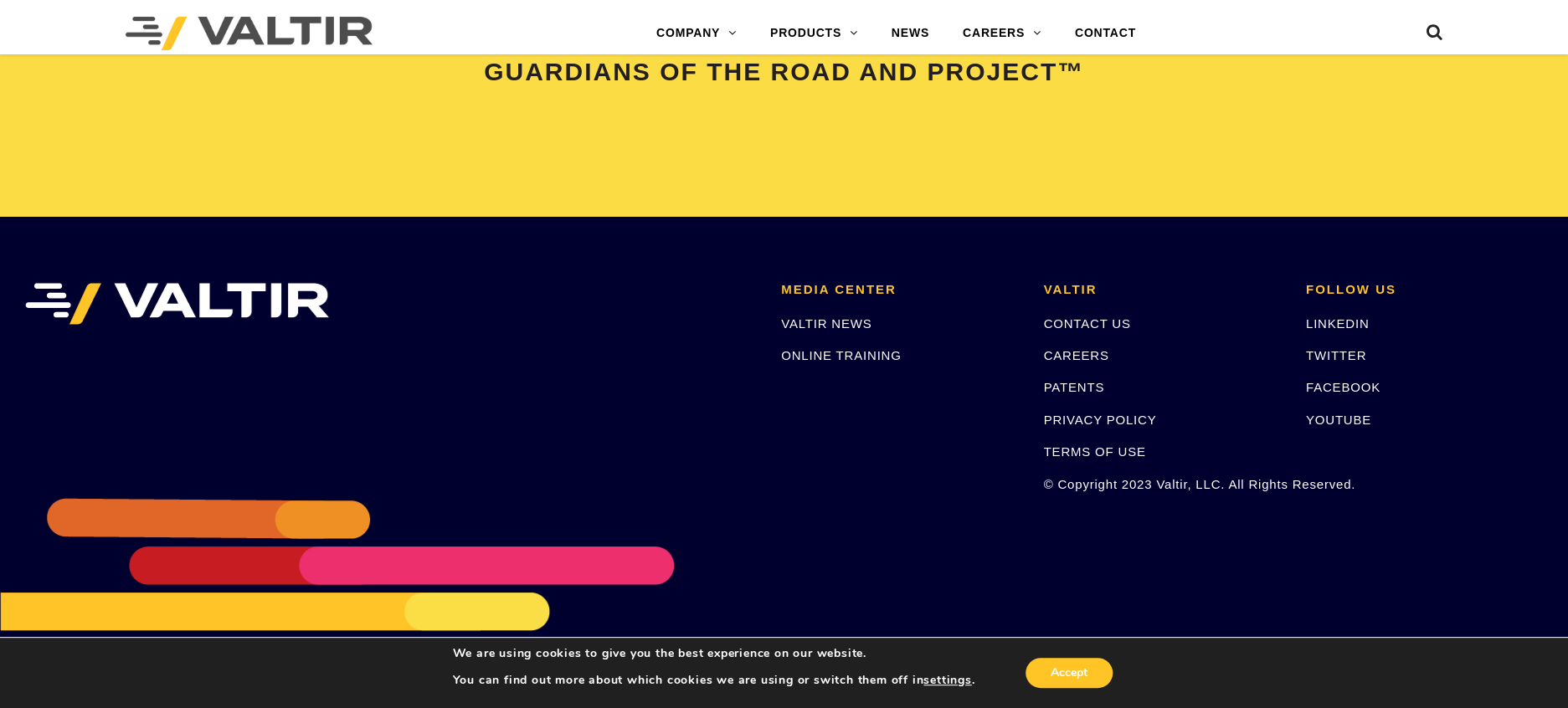
scroll to position [3514, 0]
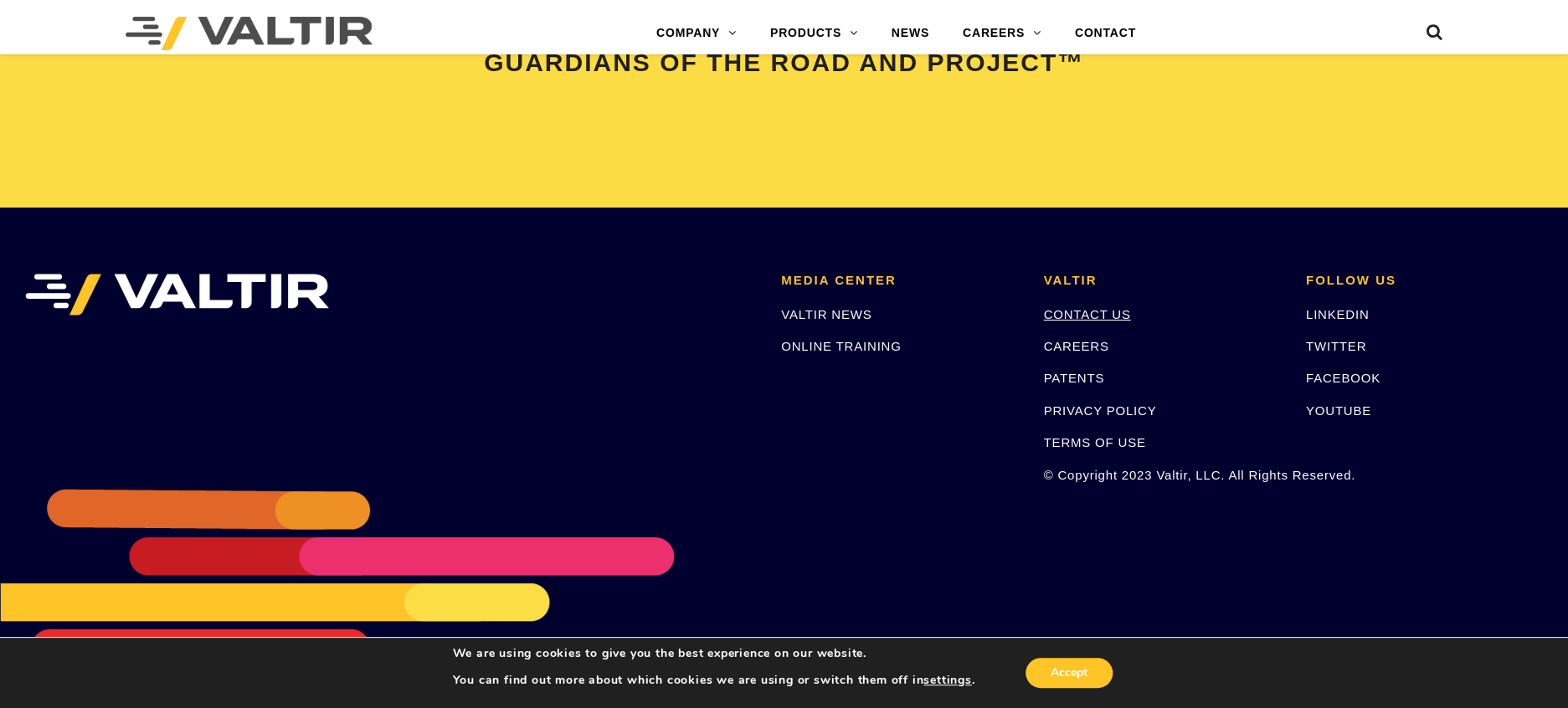
click at [1078, 307] on link "CONTACT US" at bounding box center [1086, 315] width 87 height 15
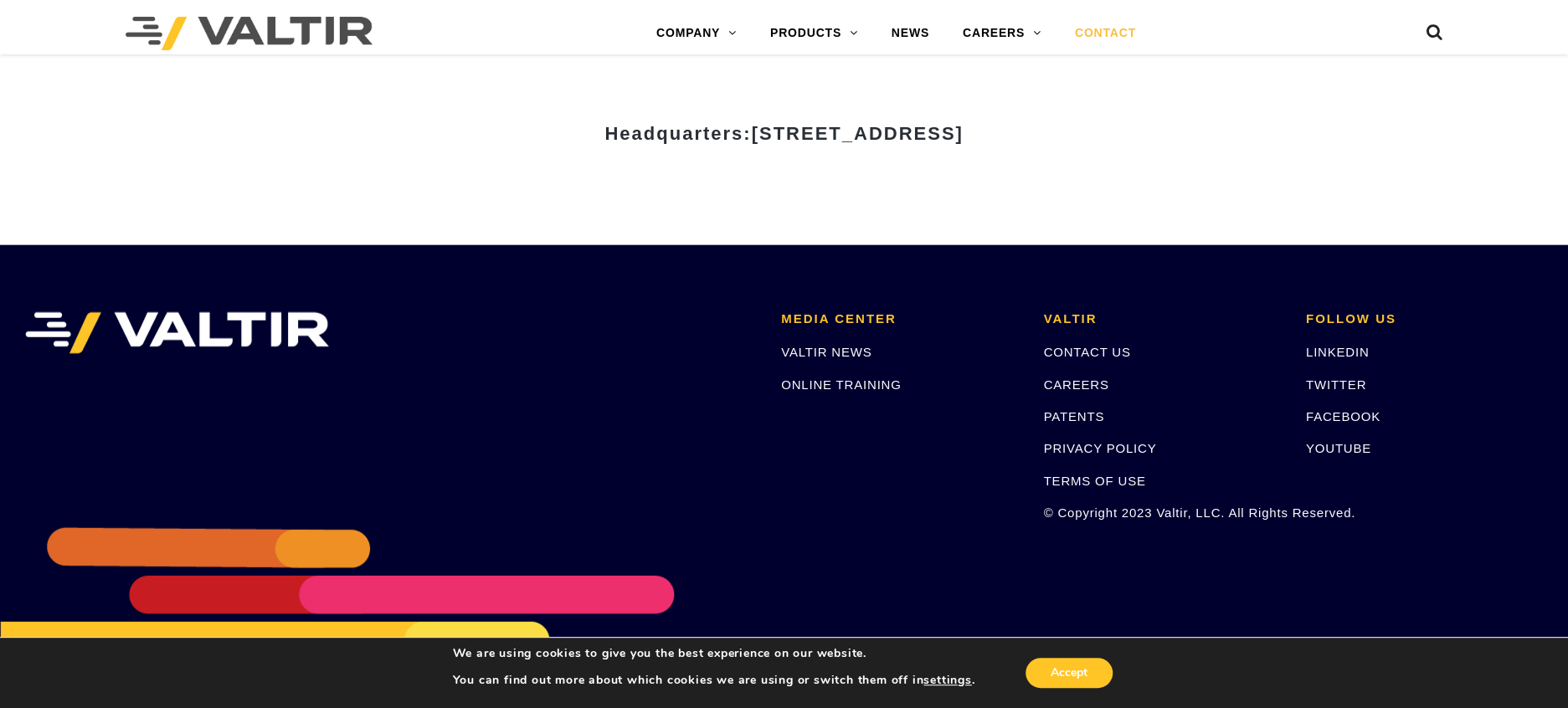
scroll to position [2390, 0]
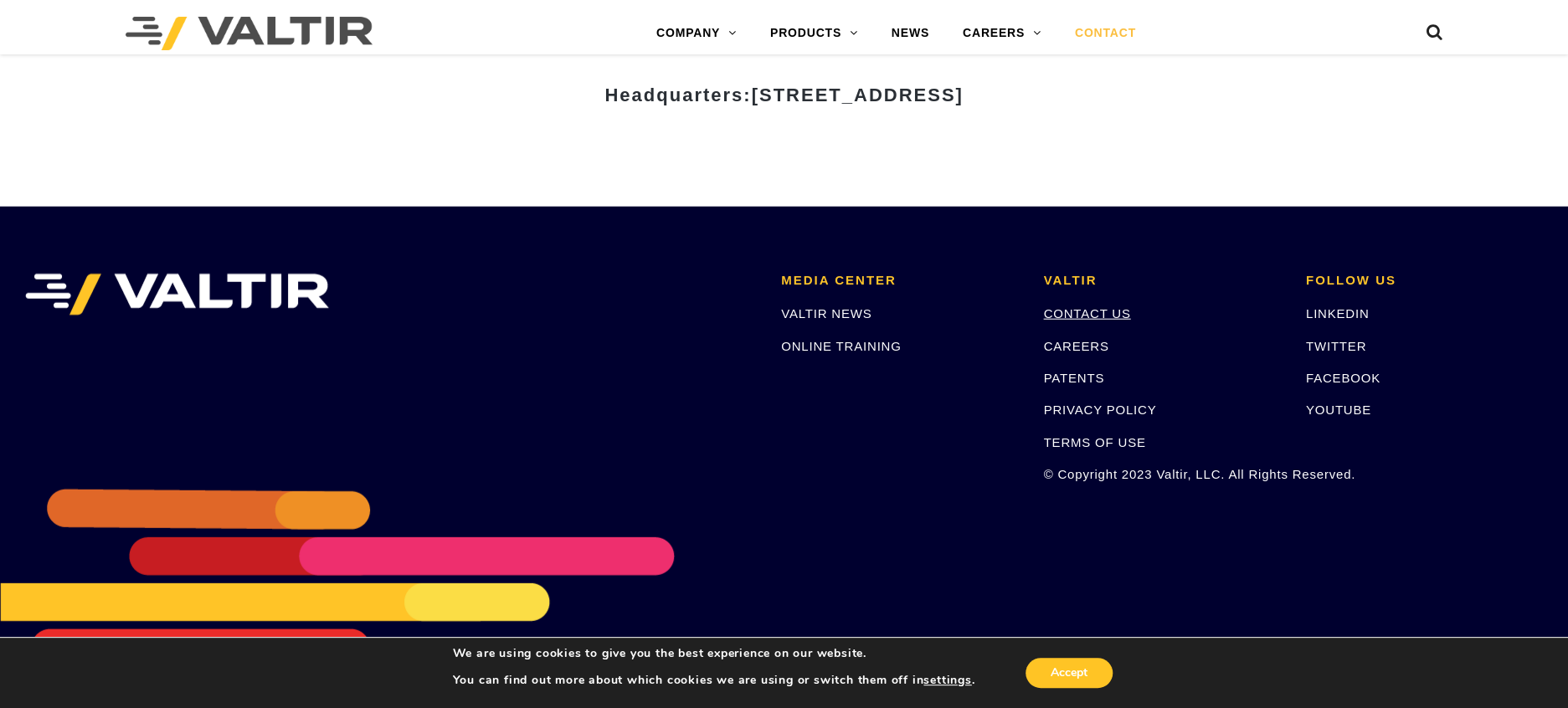
click at [1080, 307] on link "CONTACT US" at bounding box center [1086, 314] width 87 height 15
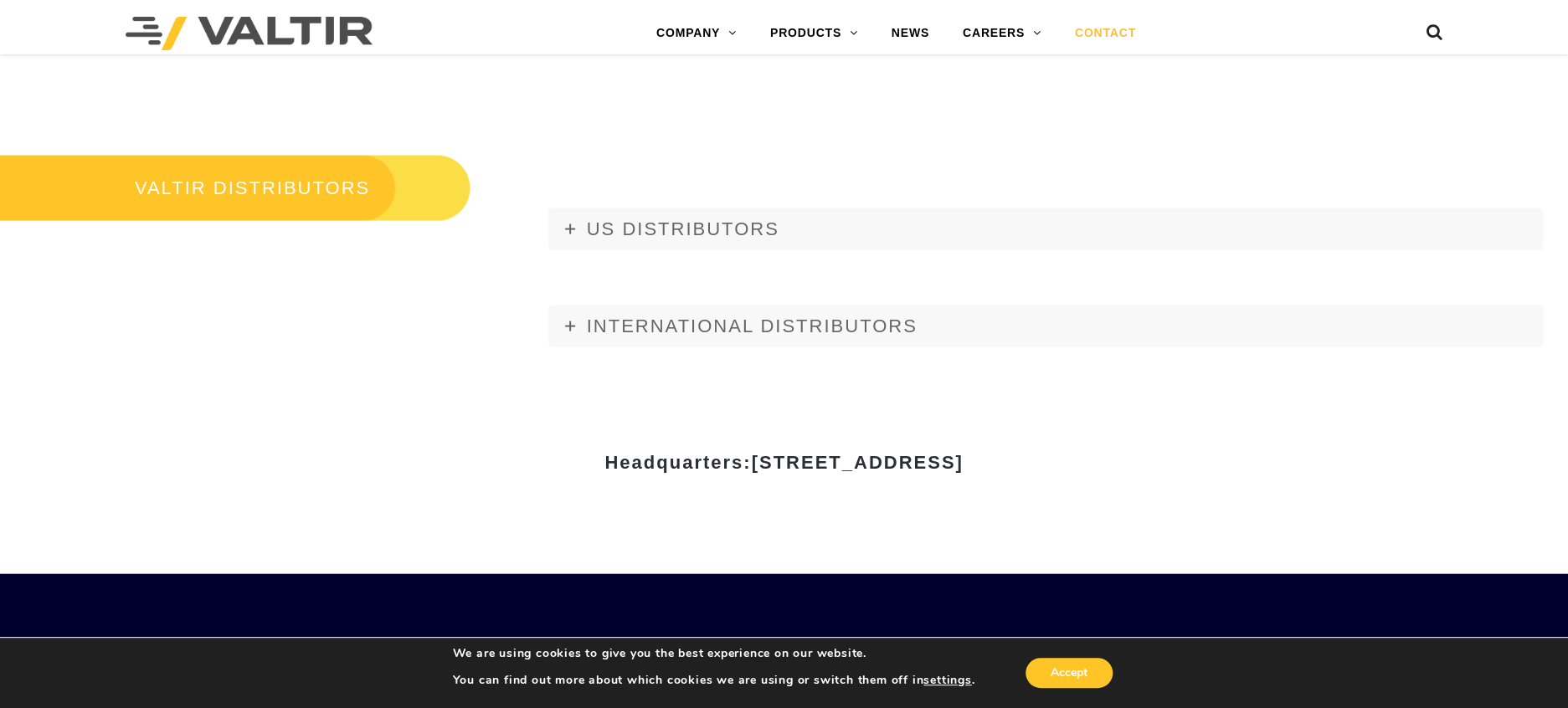
scroll to position [2020, 0]
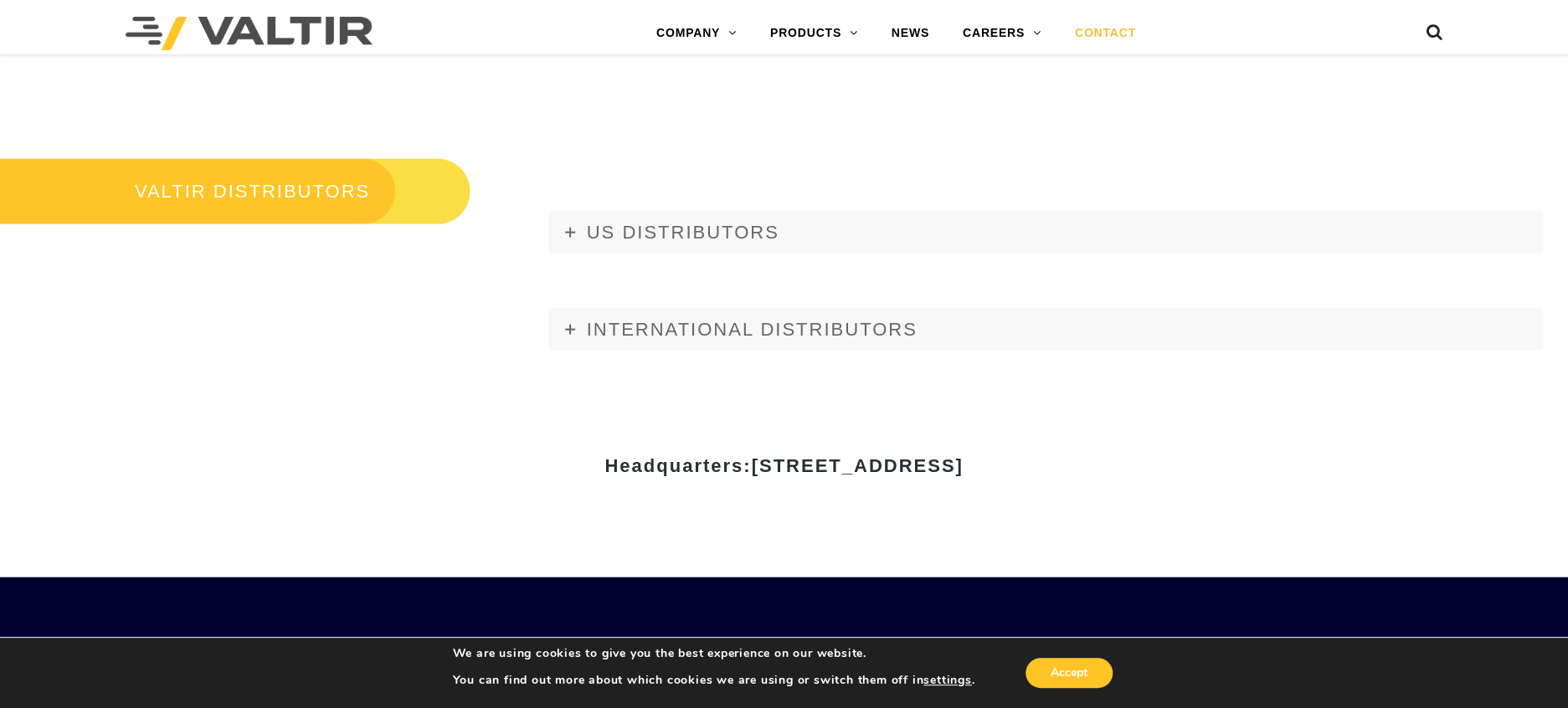
click at [272, 198] on h3 "VALTIR DISTRIBUTORS" at bounding box center [235, 192] width 471 height 70
click at [648, 234] on span "US DISTRIBUTORS" at bounding box center [683, 232] width 193 height 21
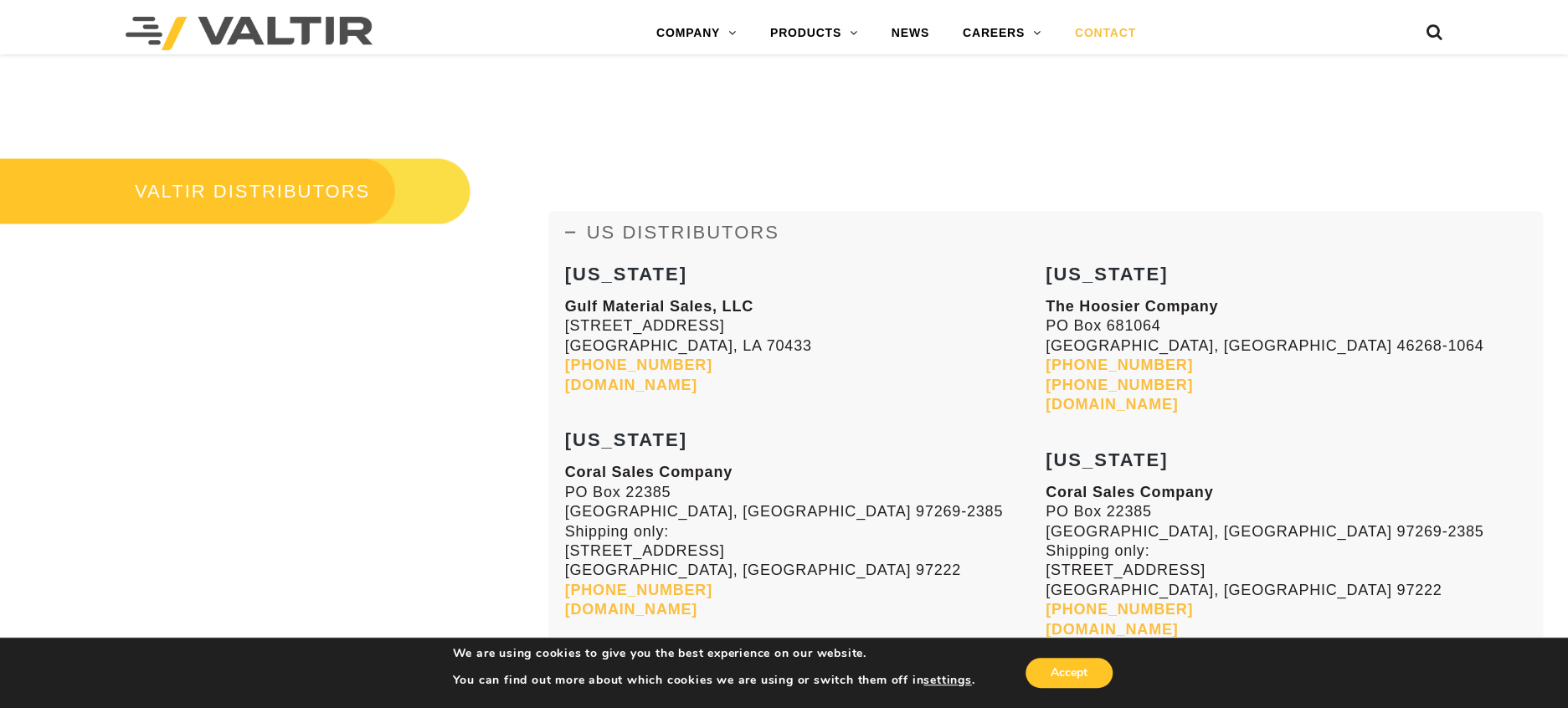
click at [1075, 401] on link "[DOMAIN_NAME]" at bounding box center [1112, 404] width 132 height 16
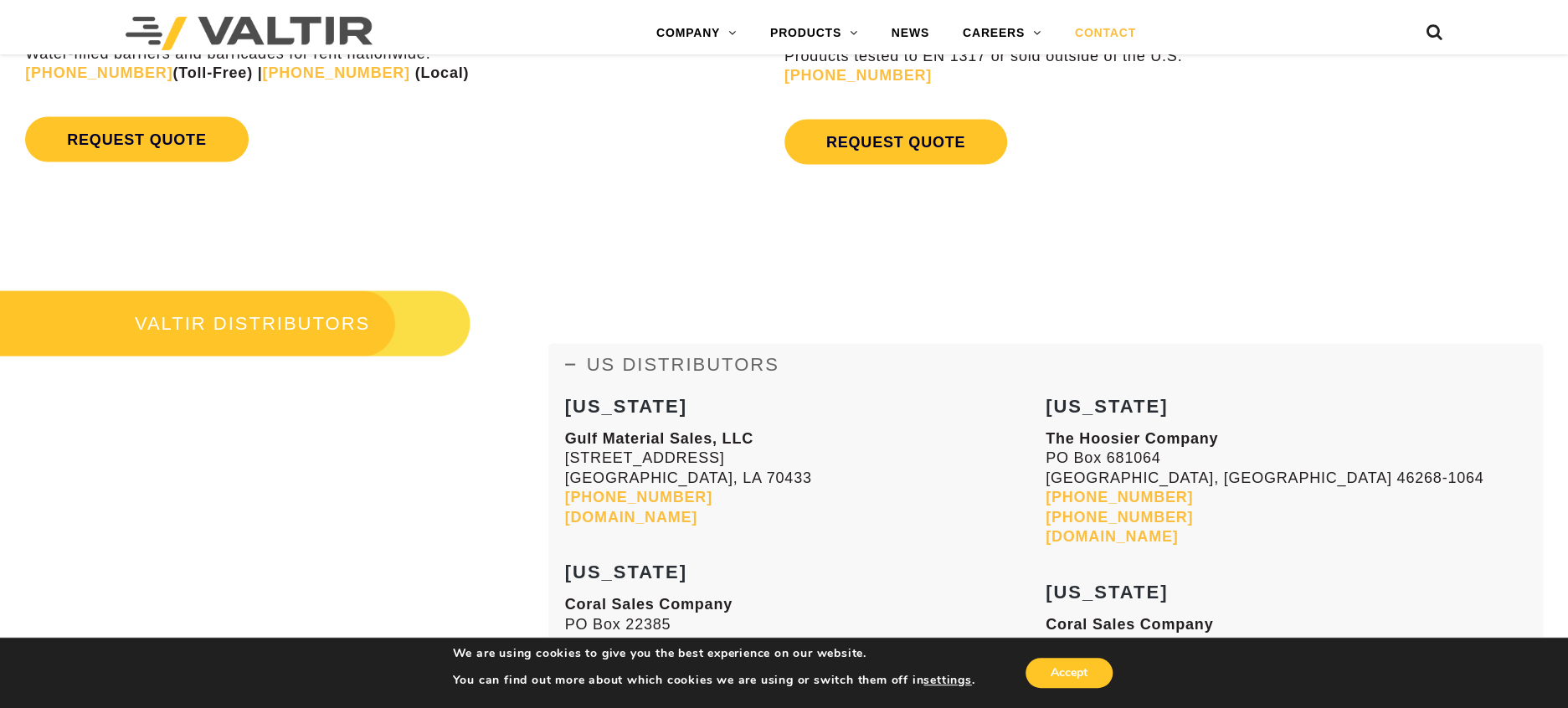
scroll to position [1882, 0]
